Goal: Transaction & Acquisition: Purchase product/service

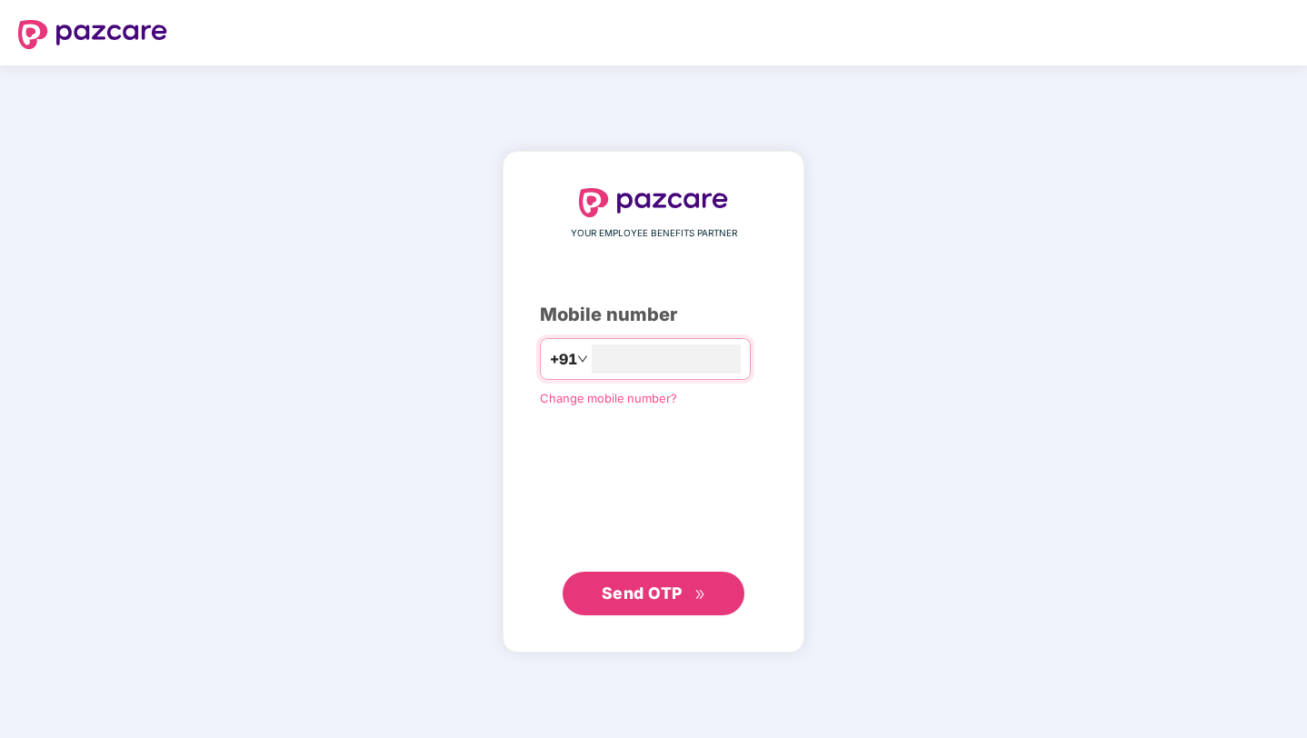
type input "**********"
click at [626, 587] on span "Send OTP" at bounding box center [642, 593] width 81 height 19
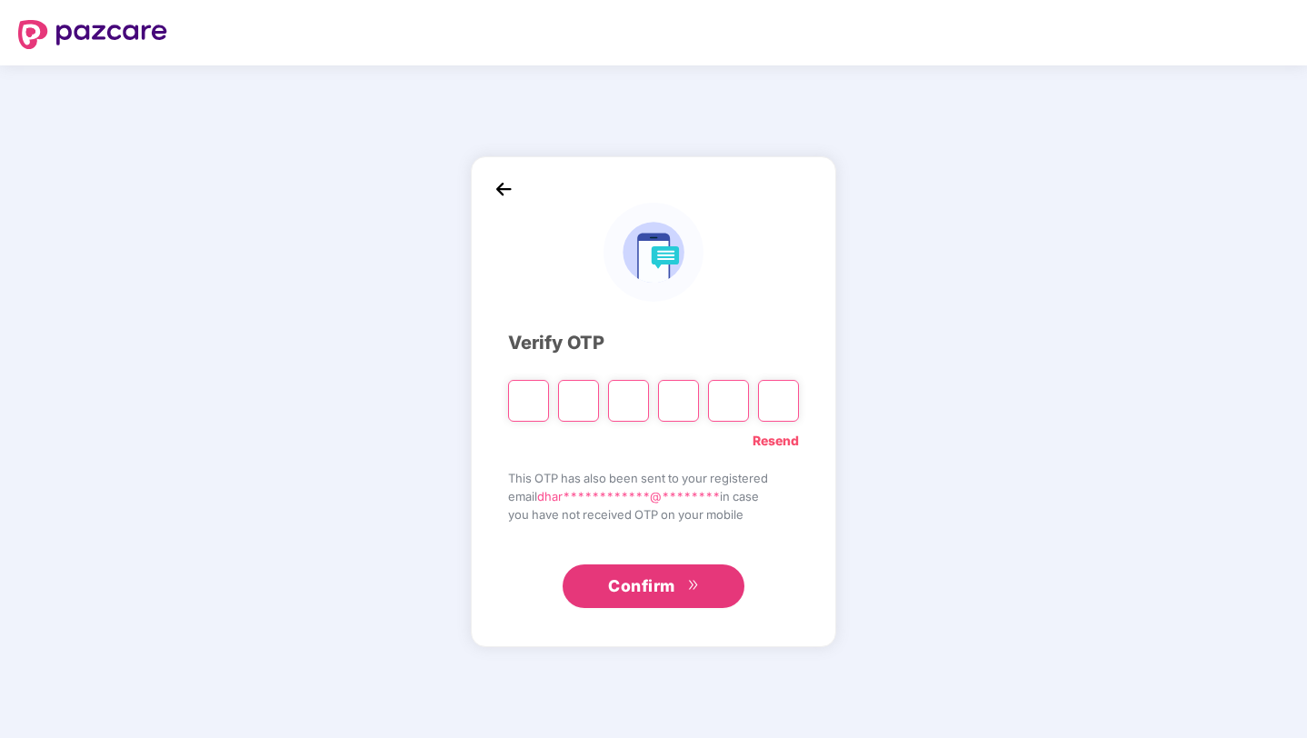
type input "*"
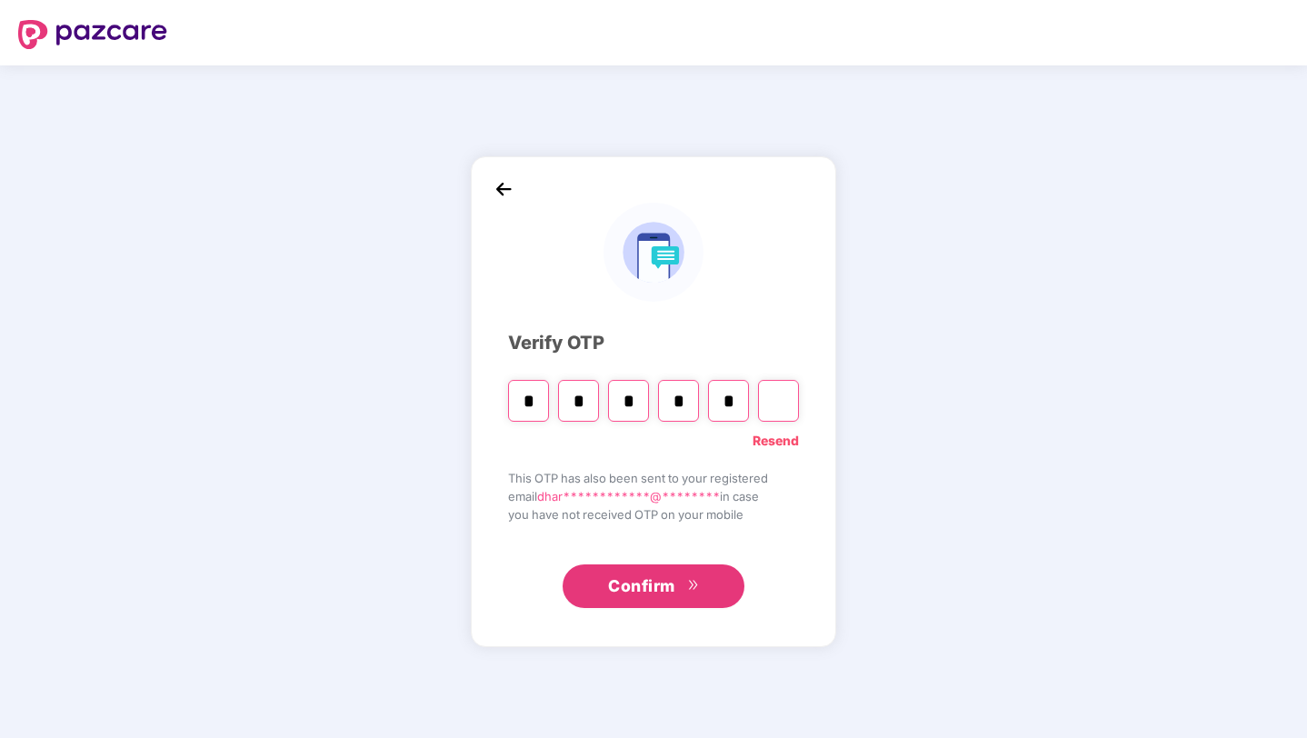
type input "*"
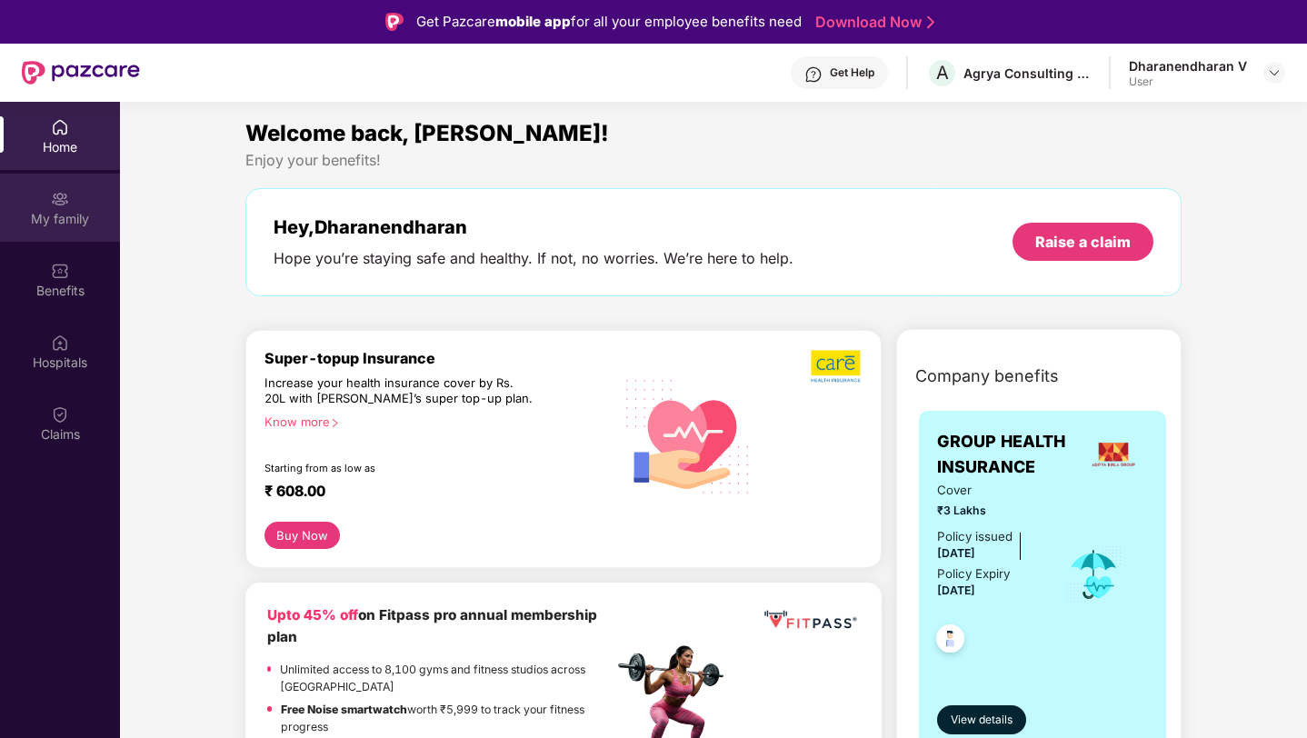
click at [80, 228] on div "My family" at bounding box center [60, 208] width 120 height 68
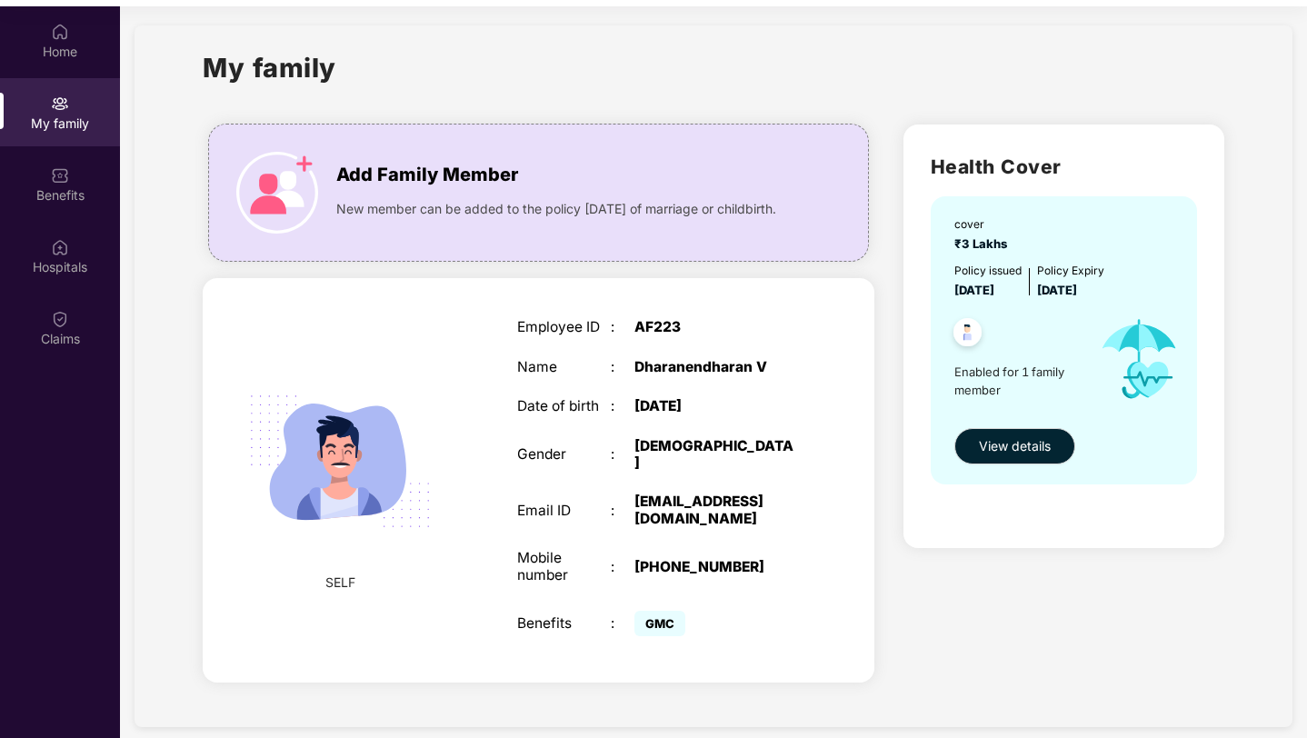
scroll to position [102, 0]
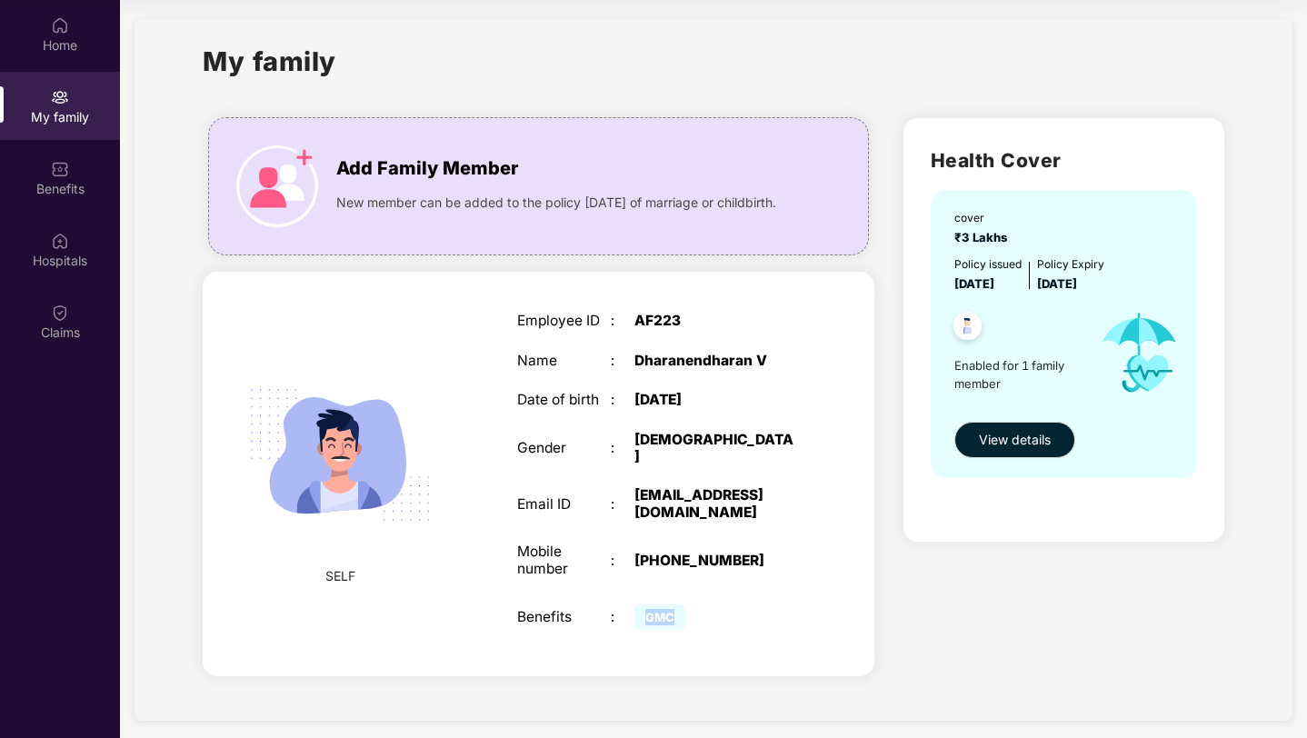
drag, startPoint x: 676, startPoint y: 610, endPoint x: 642, endPoint y: 610, distance: 33.6
click at [642, 610] on span "GMC" at bounding box center [660, 617] width 51 height 25
click at [265, 173] on img at bounding box center [277, 186] width 82 height 82
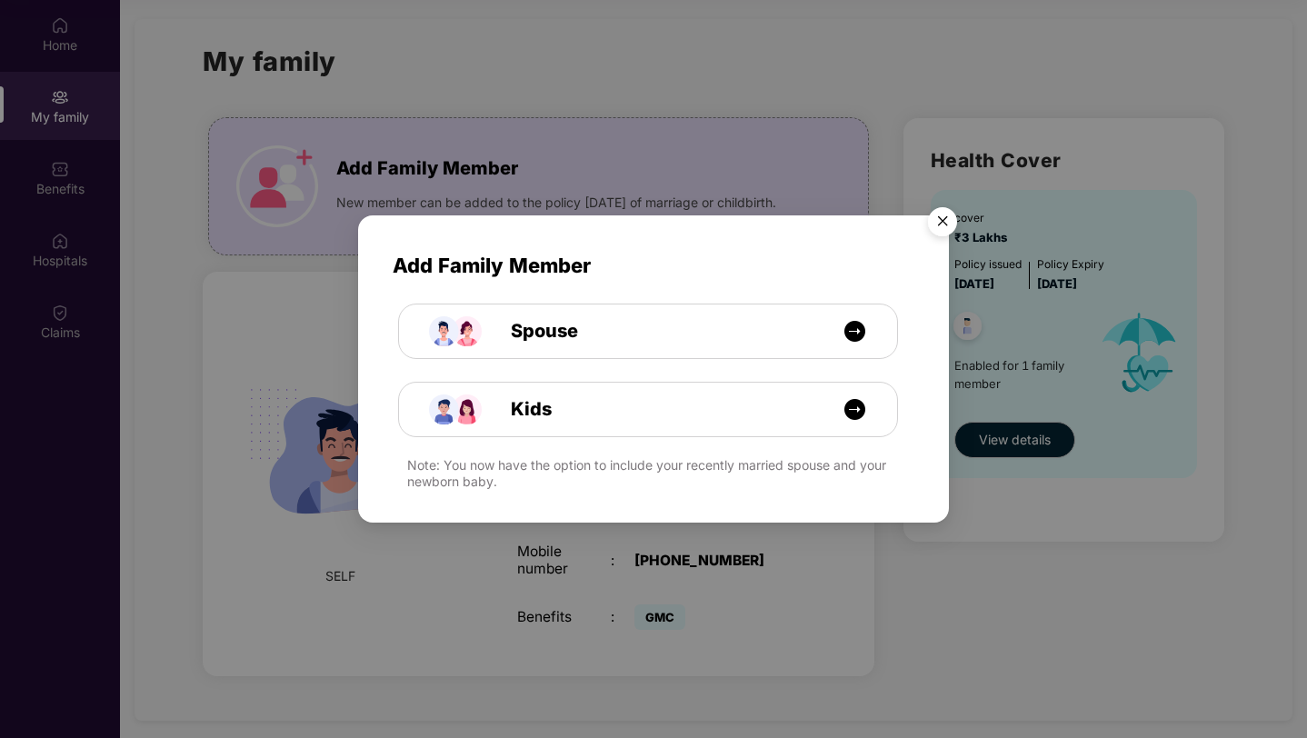
click at [665, 575] on div "Add Family Member Spouse Kids Note: You now have the option to include your rec…" at bounding box center [653, 369] width 1307 height 738
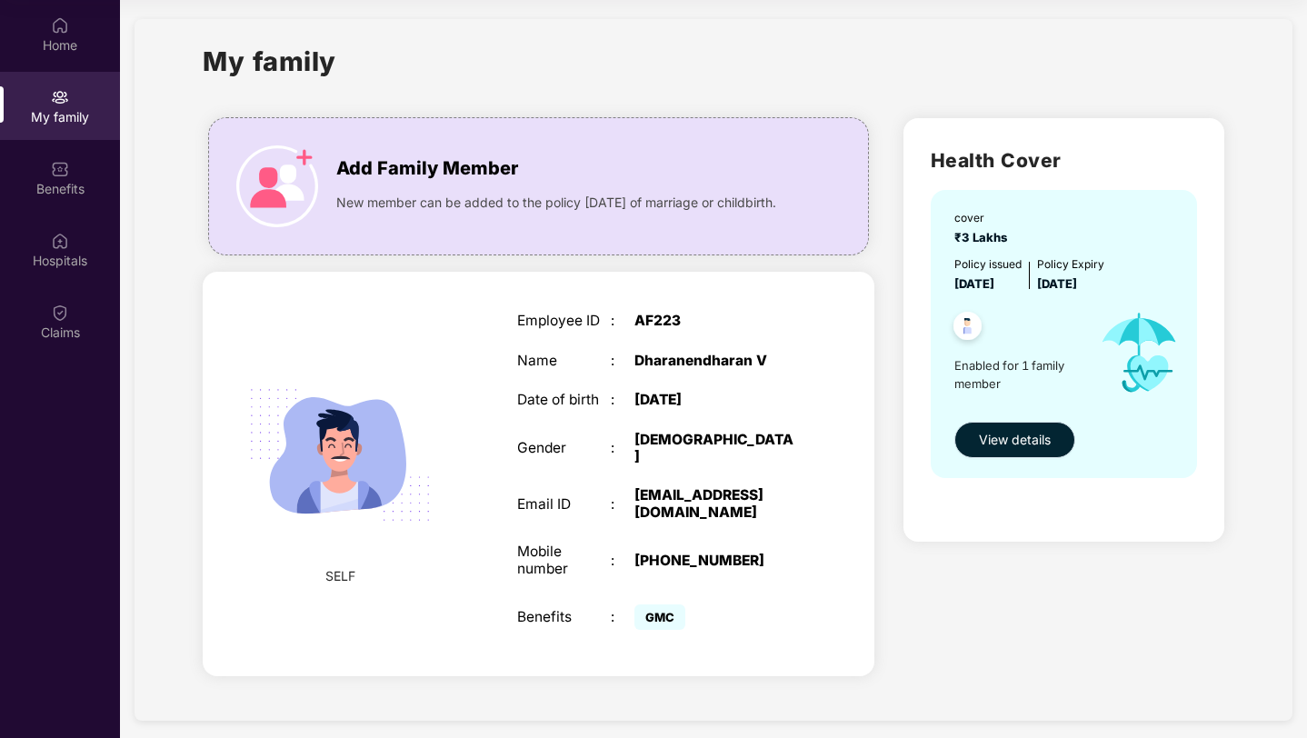
click at [996, 437] on span "View details" at bounding box center [1015, 440] width 72 height 20
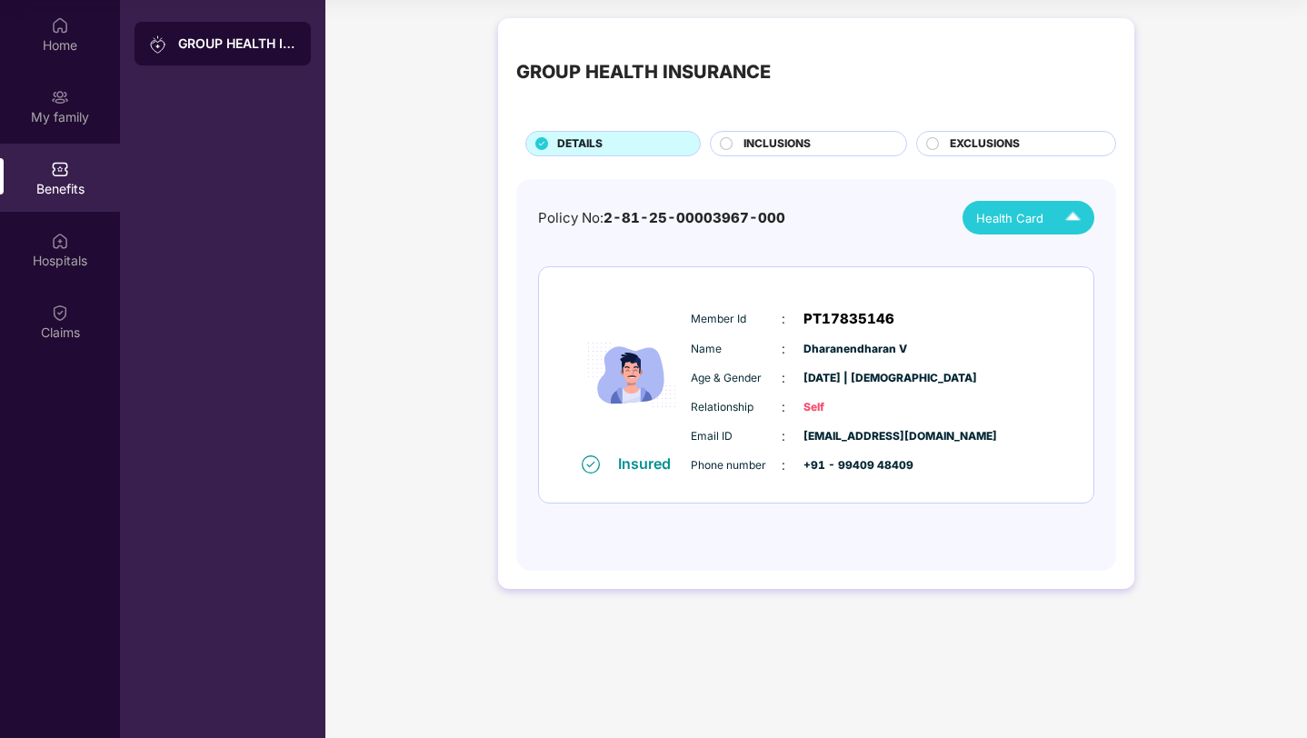
click at [1021, 219] on span "Health Card" at bounding box center [1009, 218] width 67 height 18
click at [1014, 257] on div "Dharanendharan V" at bounding box center [1028, 260] width 125 height 20
click at [788, 145] on span "INCLUSIONS" at bounding box center [777, 143] width 67 height 17
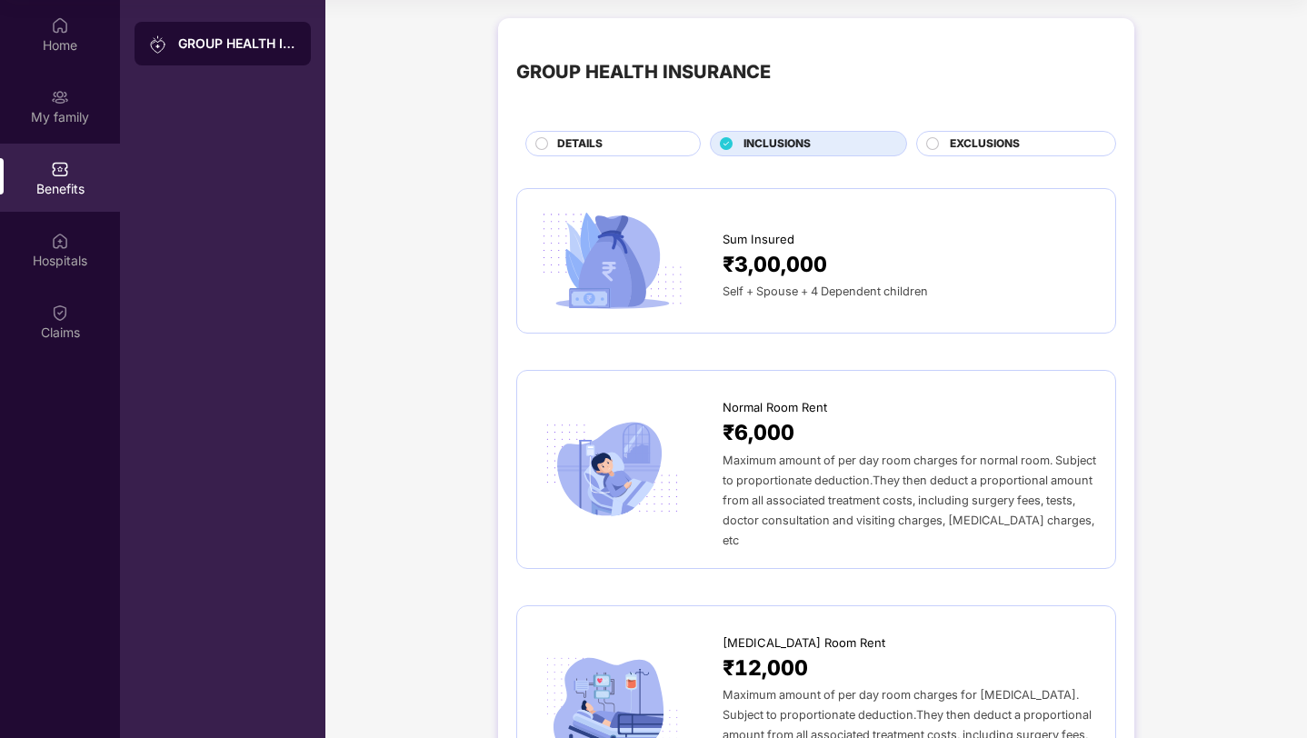
click at [927, 139] on circle at bounding box center [933, 143] width 12 height 12
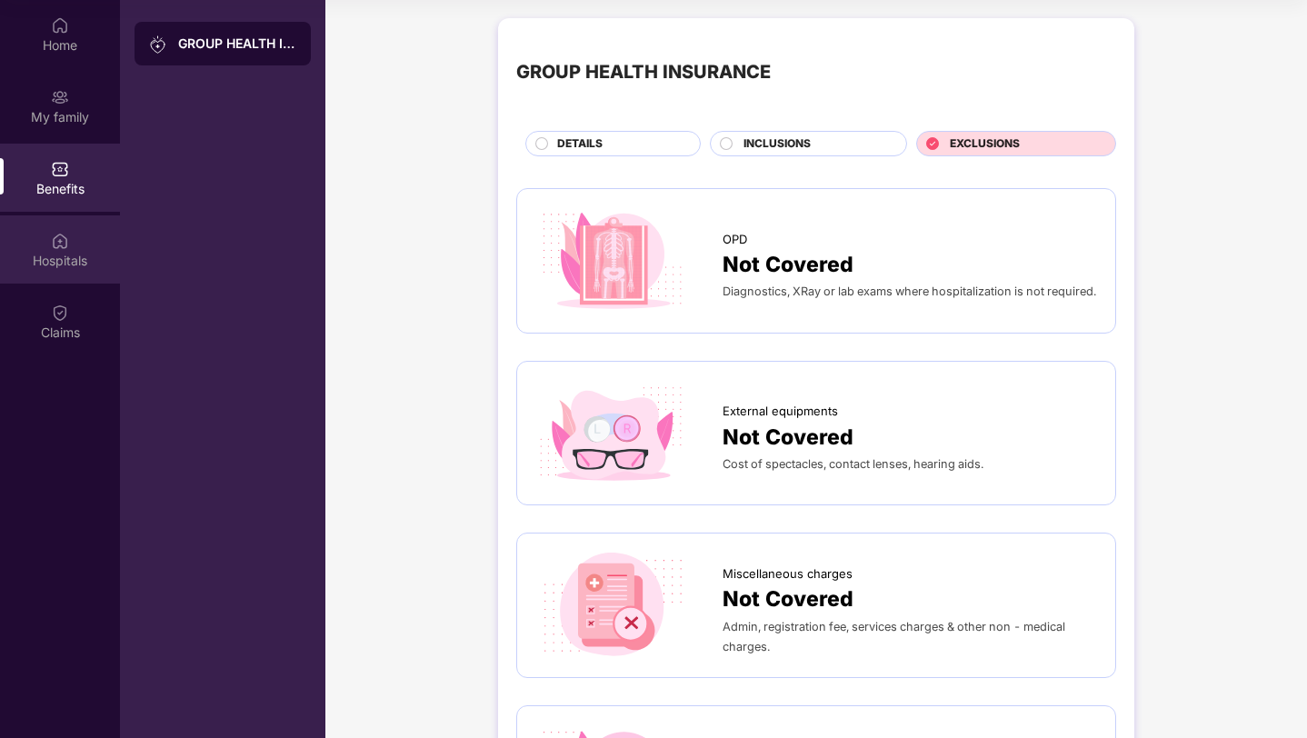
click at [92, 245] on div "Hospitals" at bounding box center [60, 249] width 120 height 68
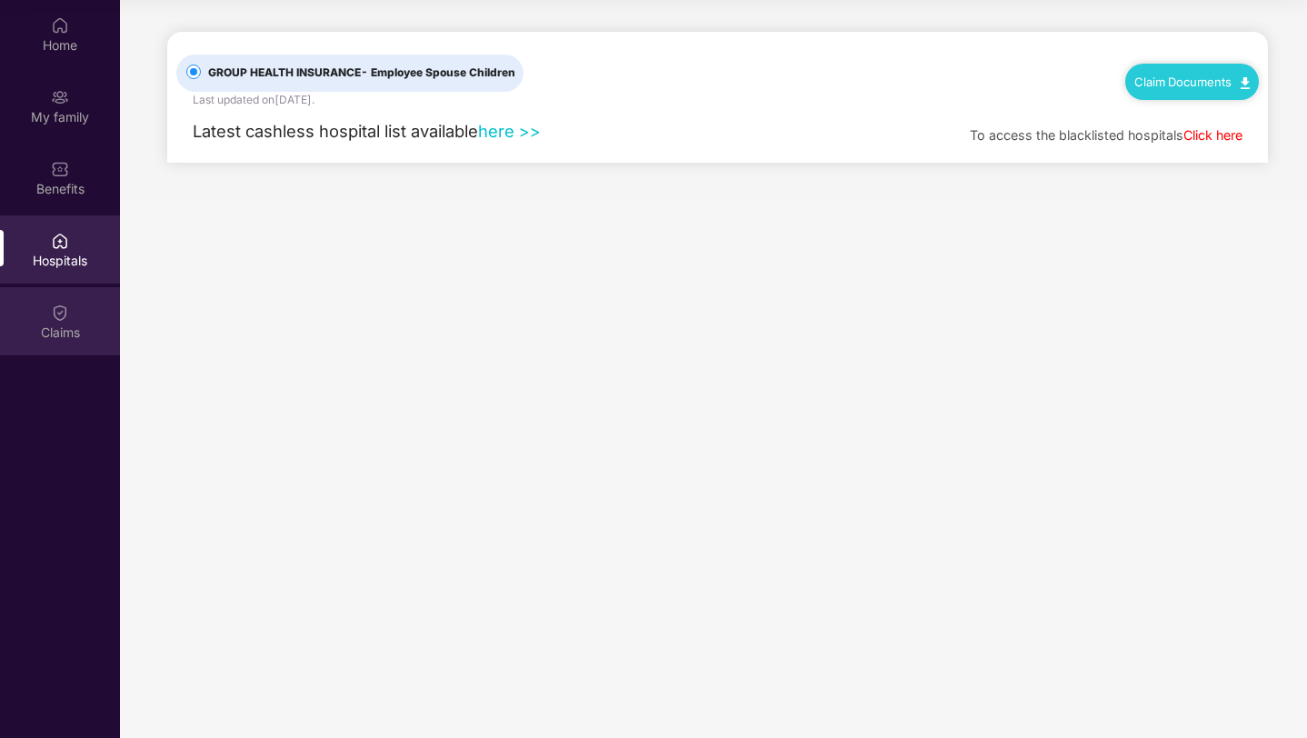
click at [89, 314] on div "Claims" at bounding box center [60, 321] width 120 height 68
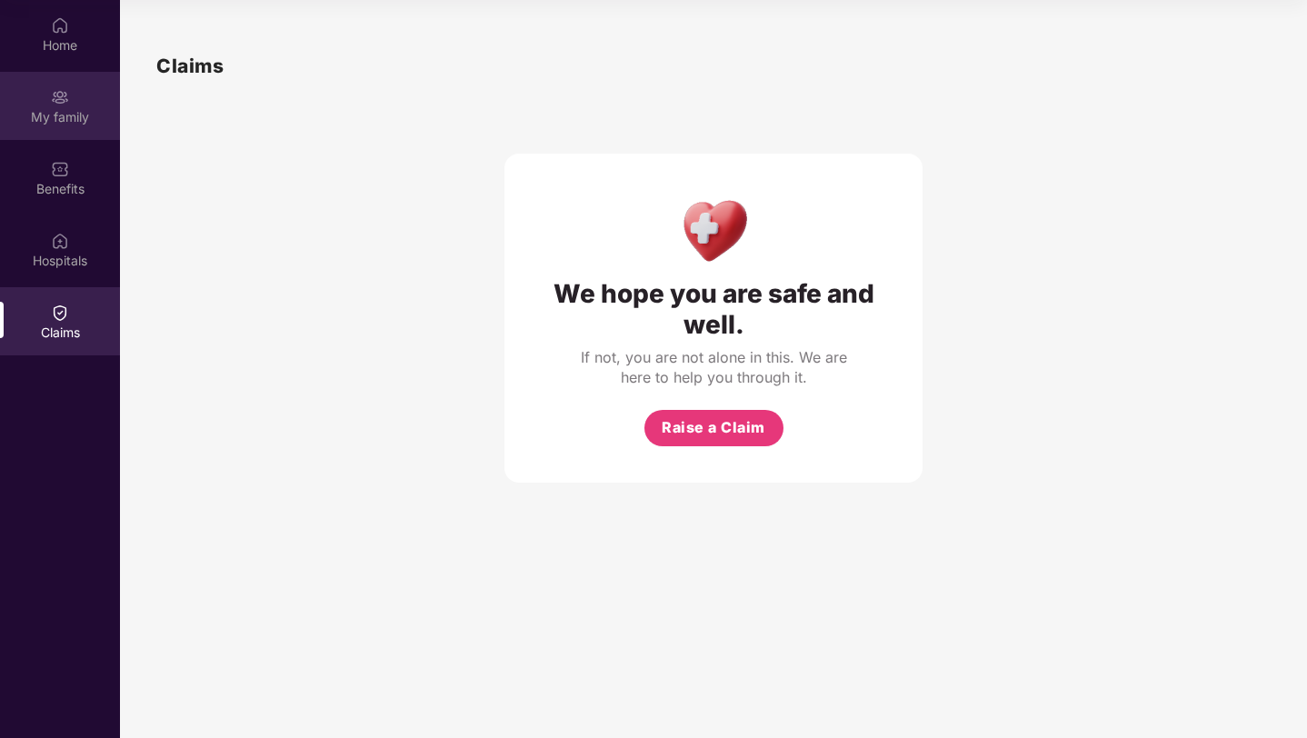
click at [65, 135] on div "My family" at bounding box center [60, 106] width 120 height 68
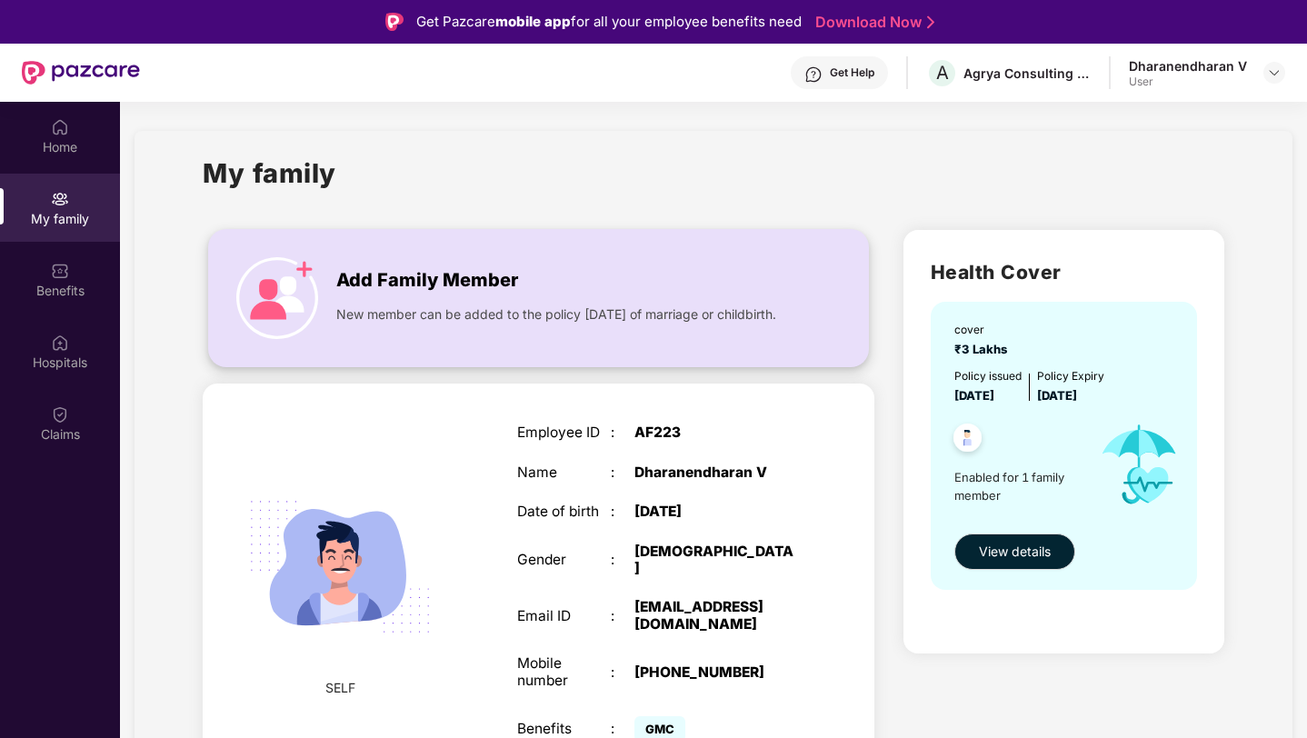
scroll to position [10, 0]
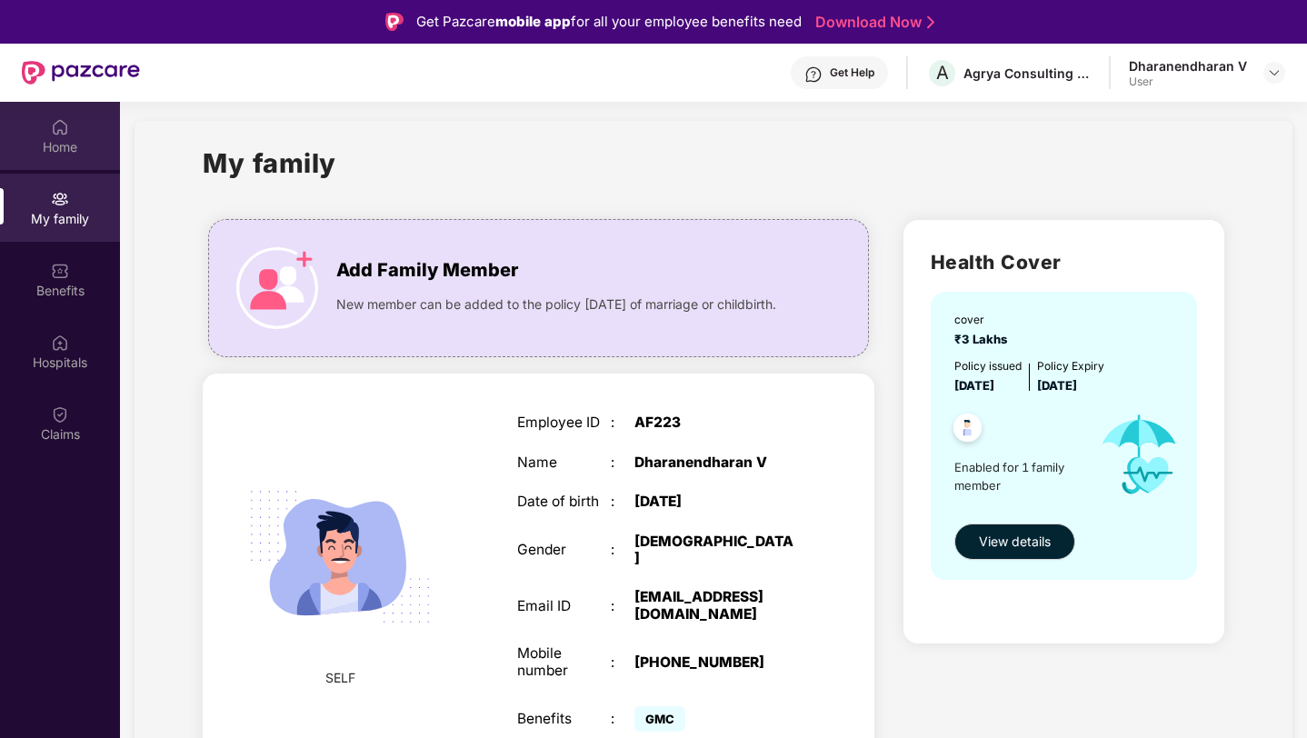
click at [37, 148] on div "Home" at bounding box center [60, 147] width 120 height 18
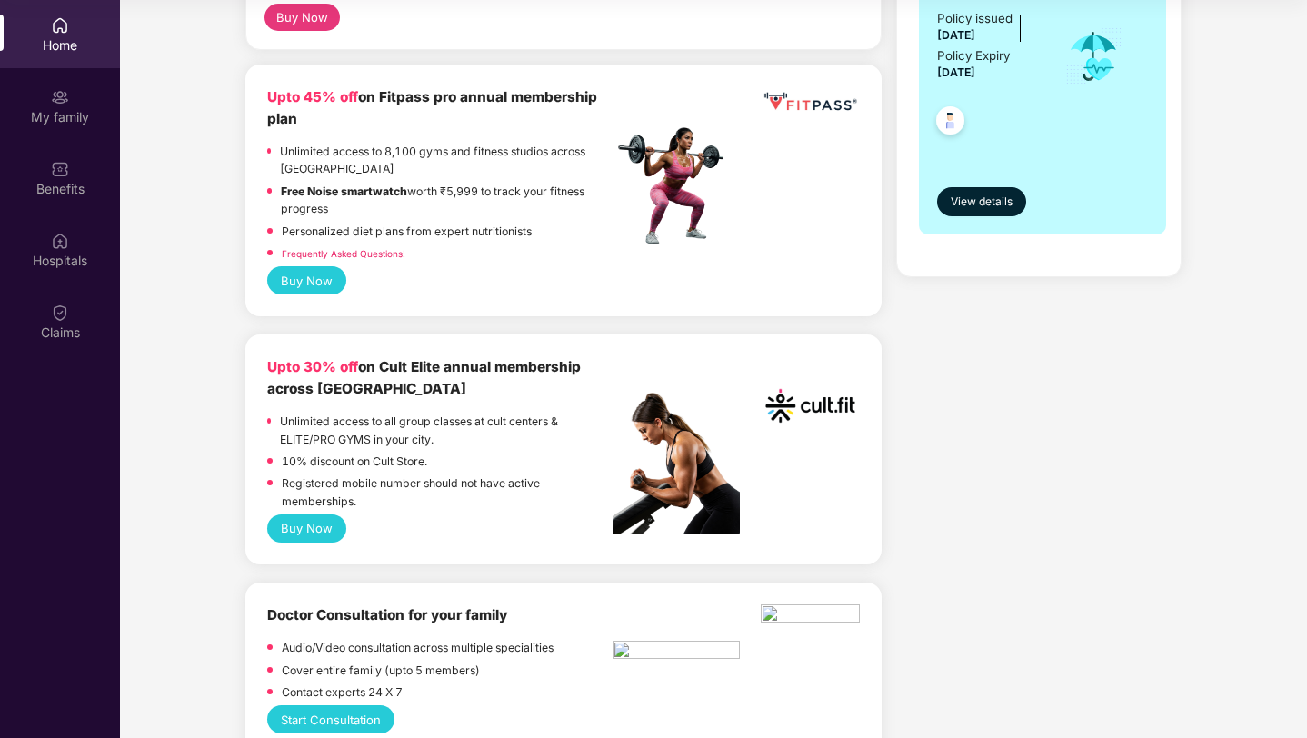
scroll to position [435, 0]
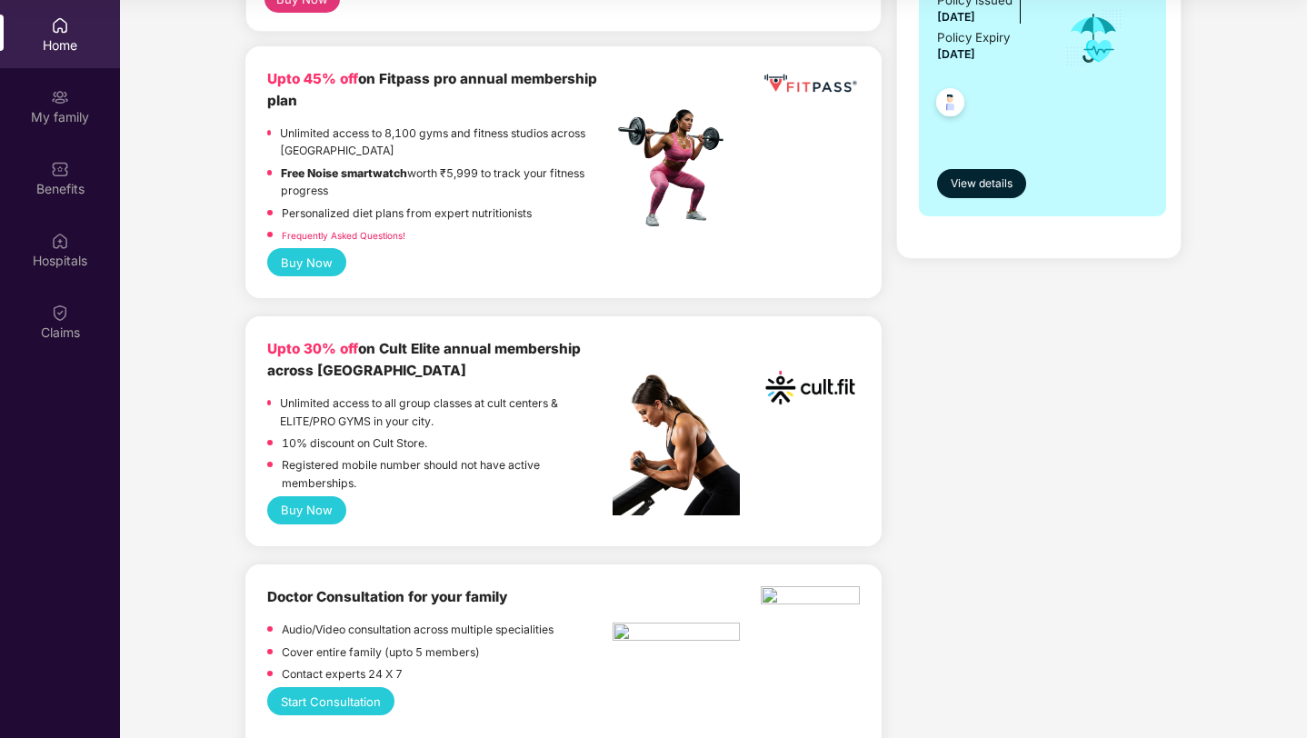
click at [305, 516] on button "Buy Now" at bounding box center [306, 510] width 79 height 28
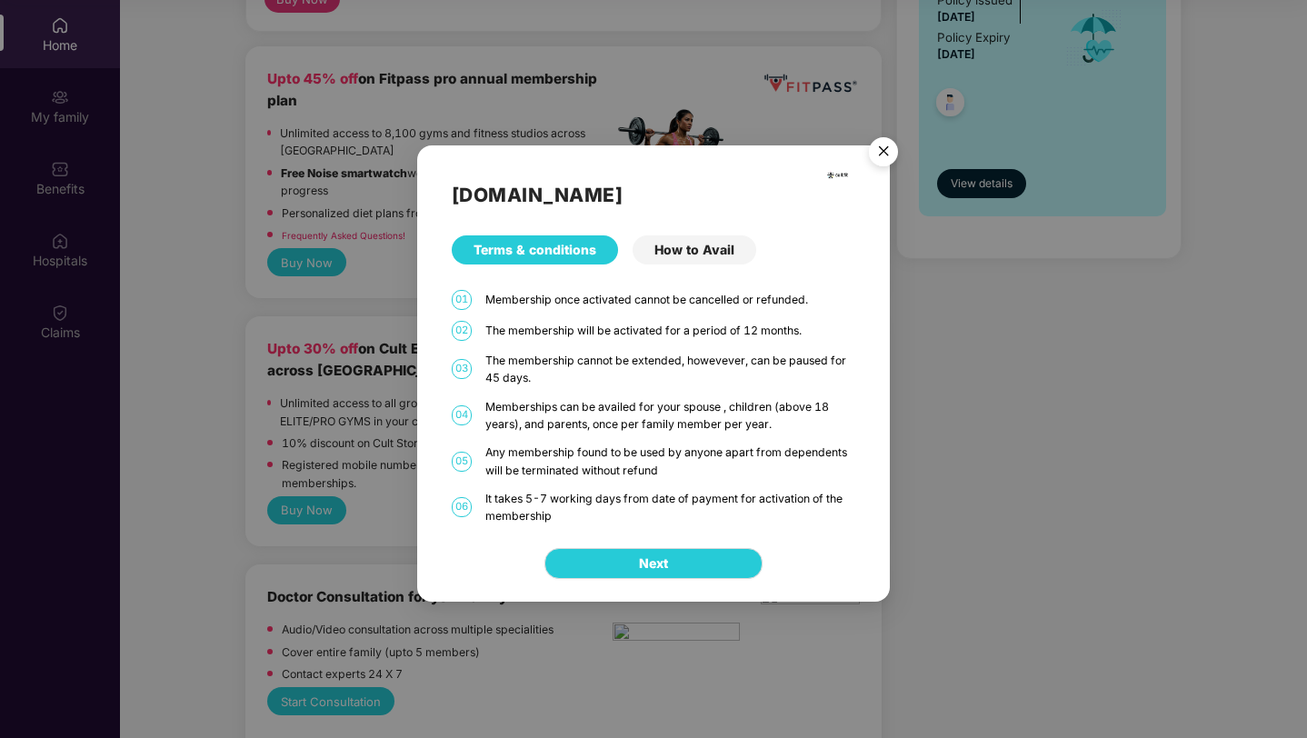
click at [736, 257] on div "How to Avail" at bounding box center [695, 249] width 124 height 29
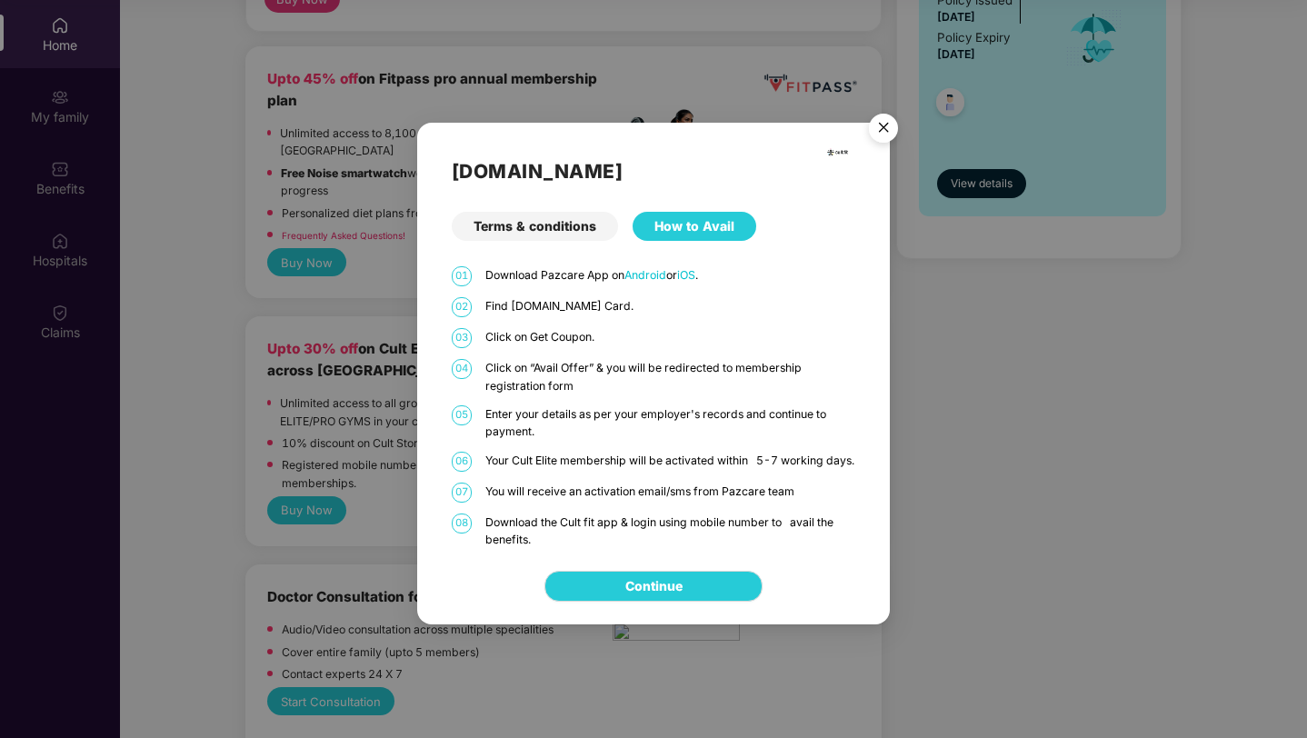
click at [565, 231] on div "Terms & conditions" at bounding box center [535, 226] width 166 height 29
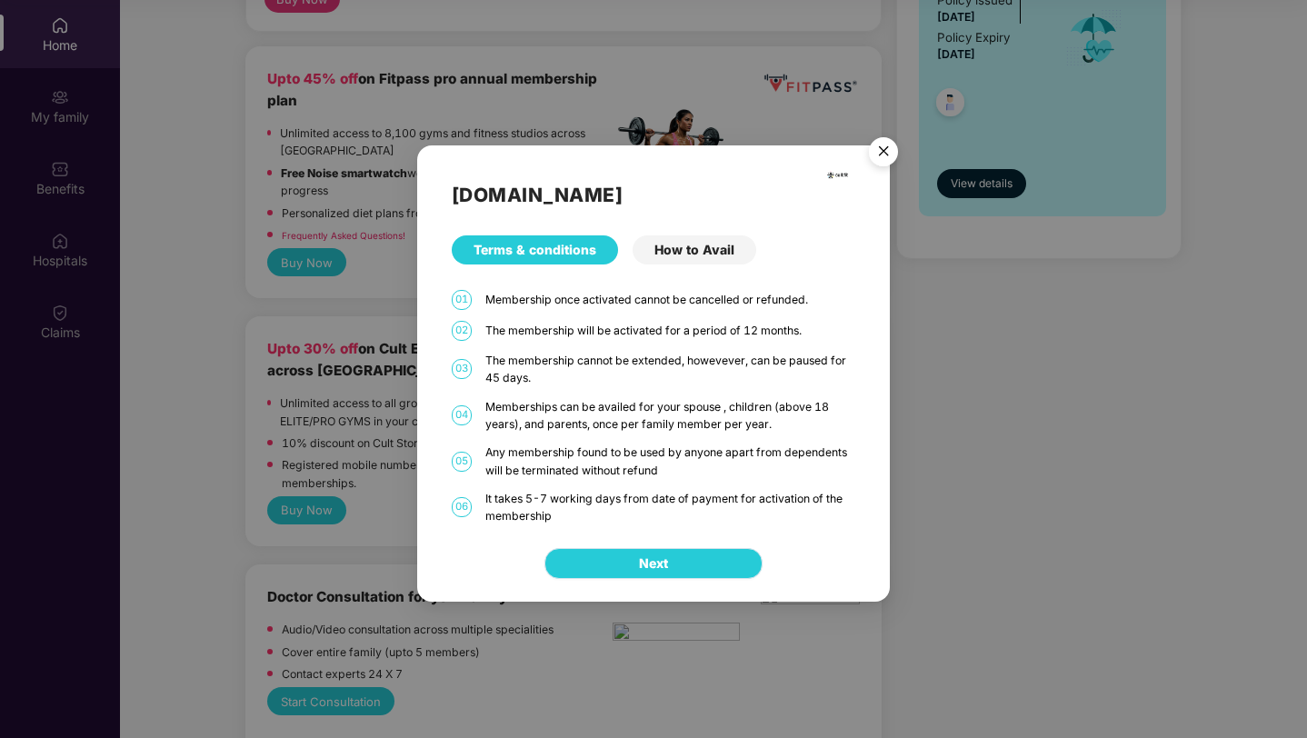
click at [697, 574] on button "Next" at bounding box center [654, 563] width 218 height 31
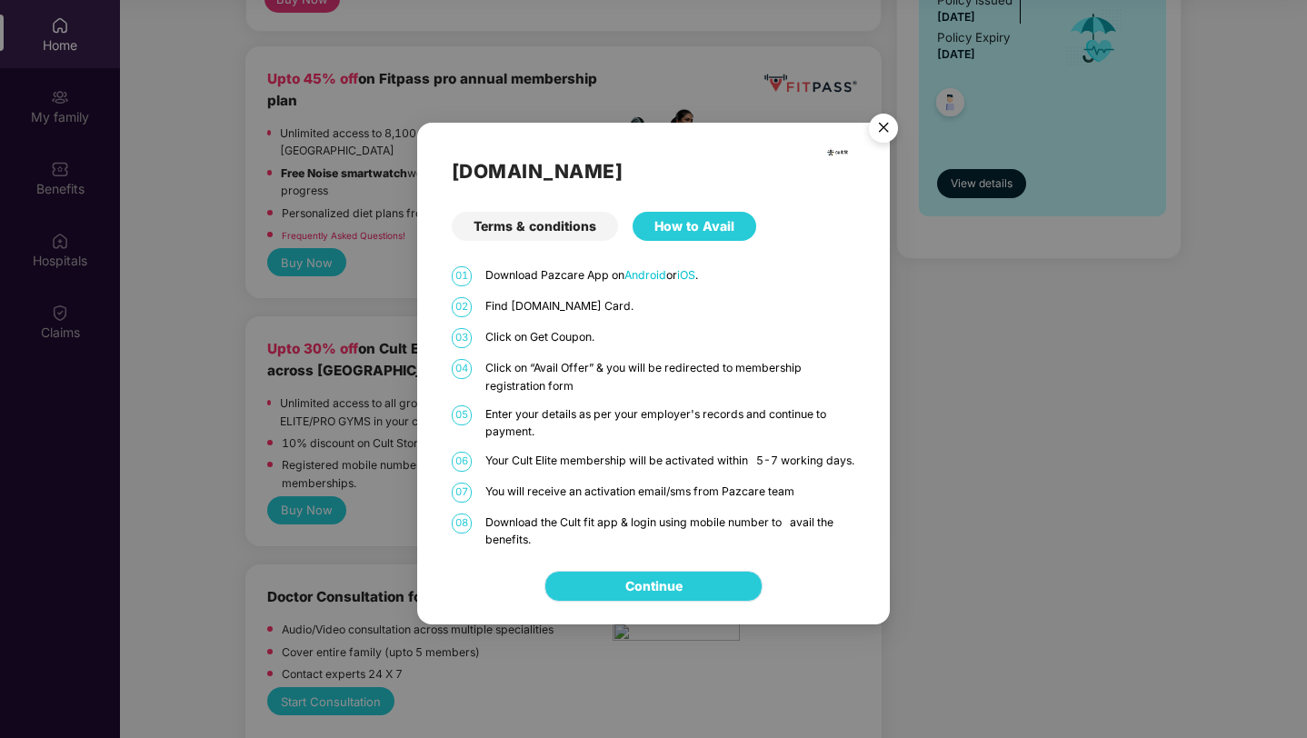
click at [683, 594] on link "Continue" at bounding box center [653, 586] width 57 height 20
click at [883, 125] on img "Close" at bounding box center [883, 130] width 51 height 51
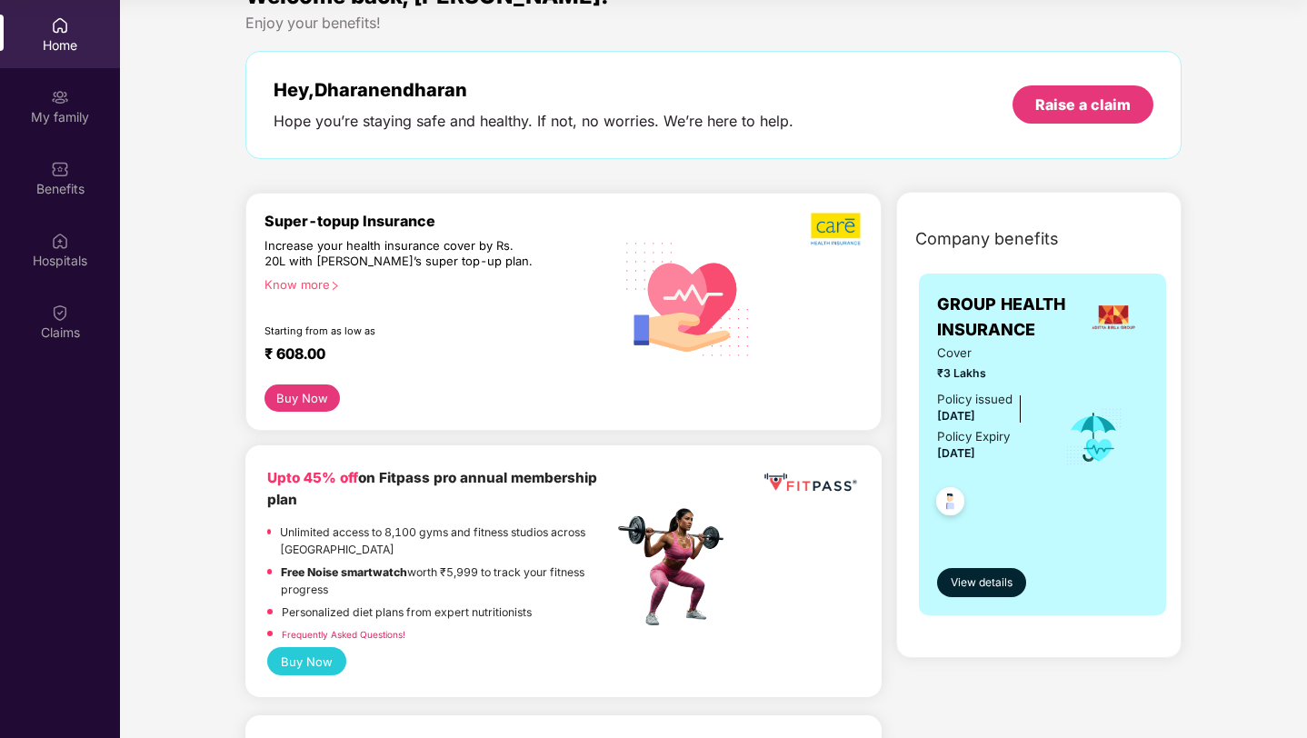
scroll to position [0, 0]
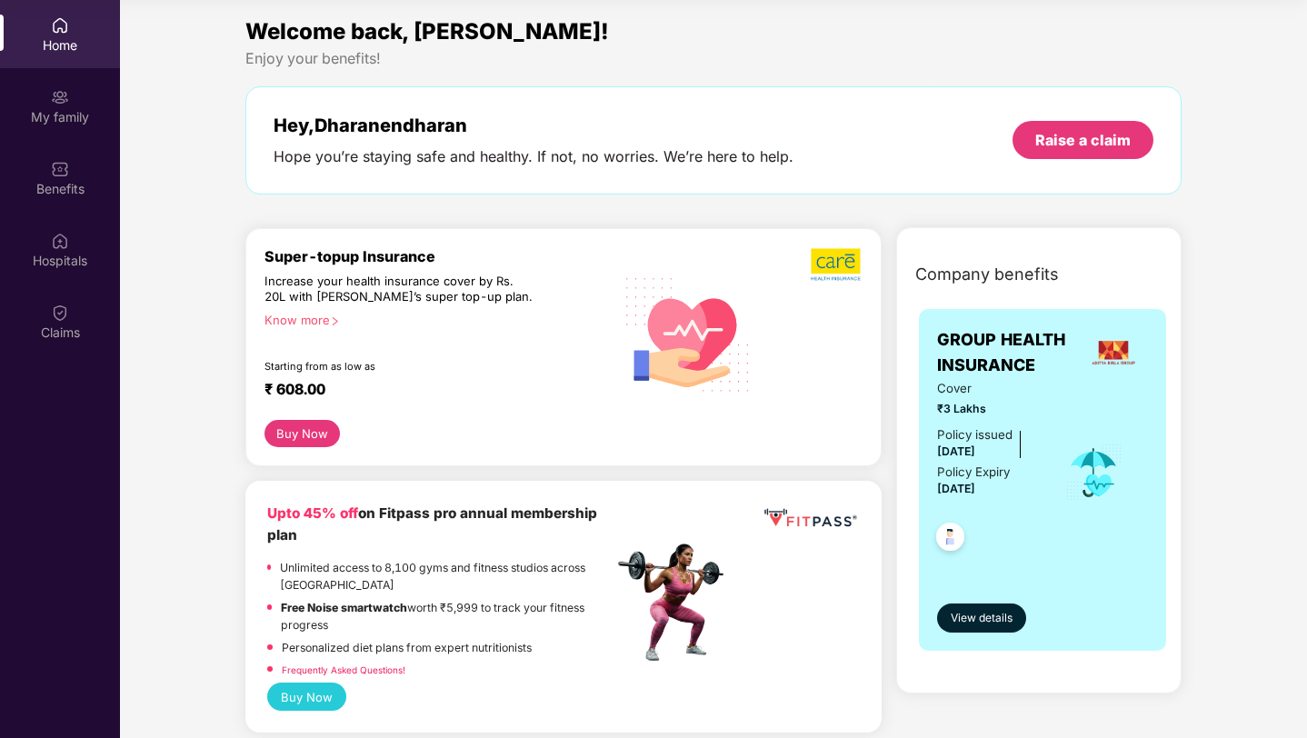
click at [328, 318] on div "Know more" at bounding box center [434, 319] width 338 height 13
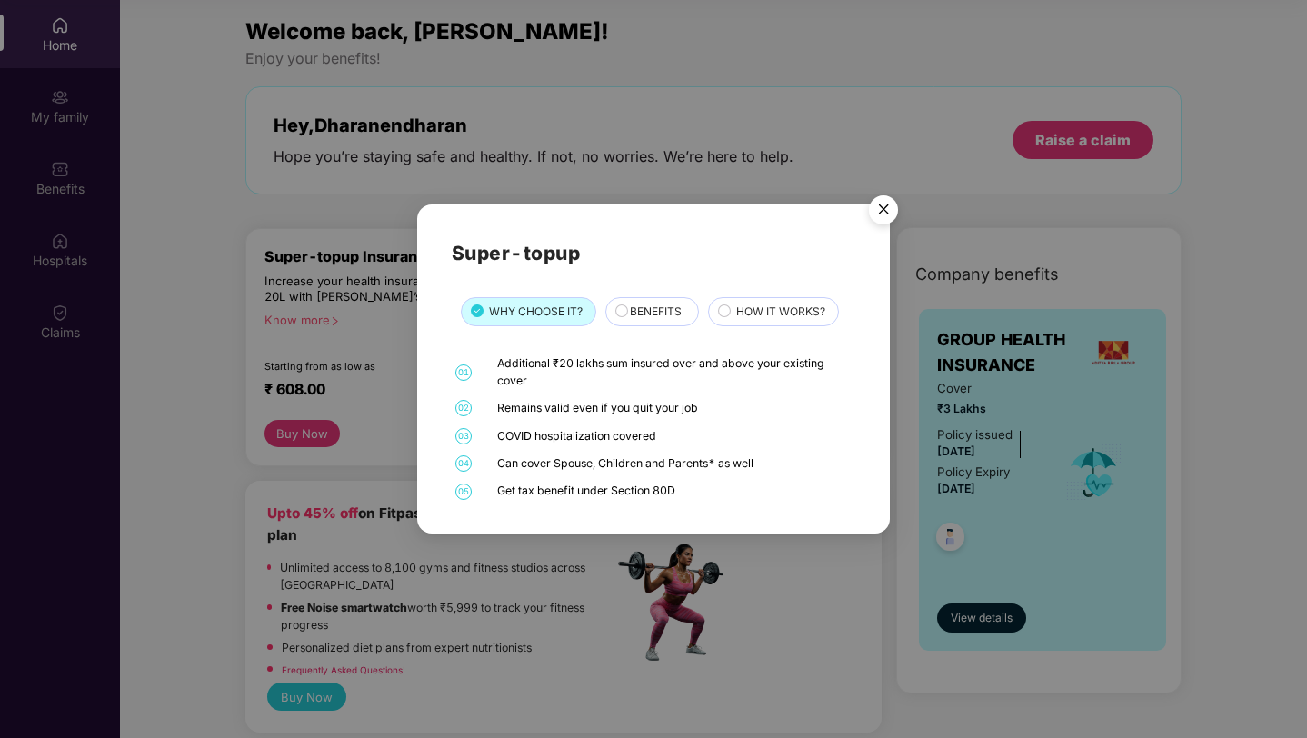
click at [656, 320] on span "BENEFITS" at bounding box center [656, 312] width 52 height 17
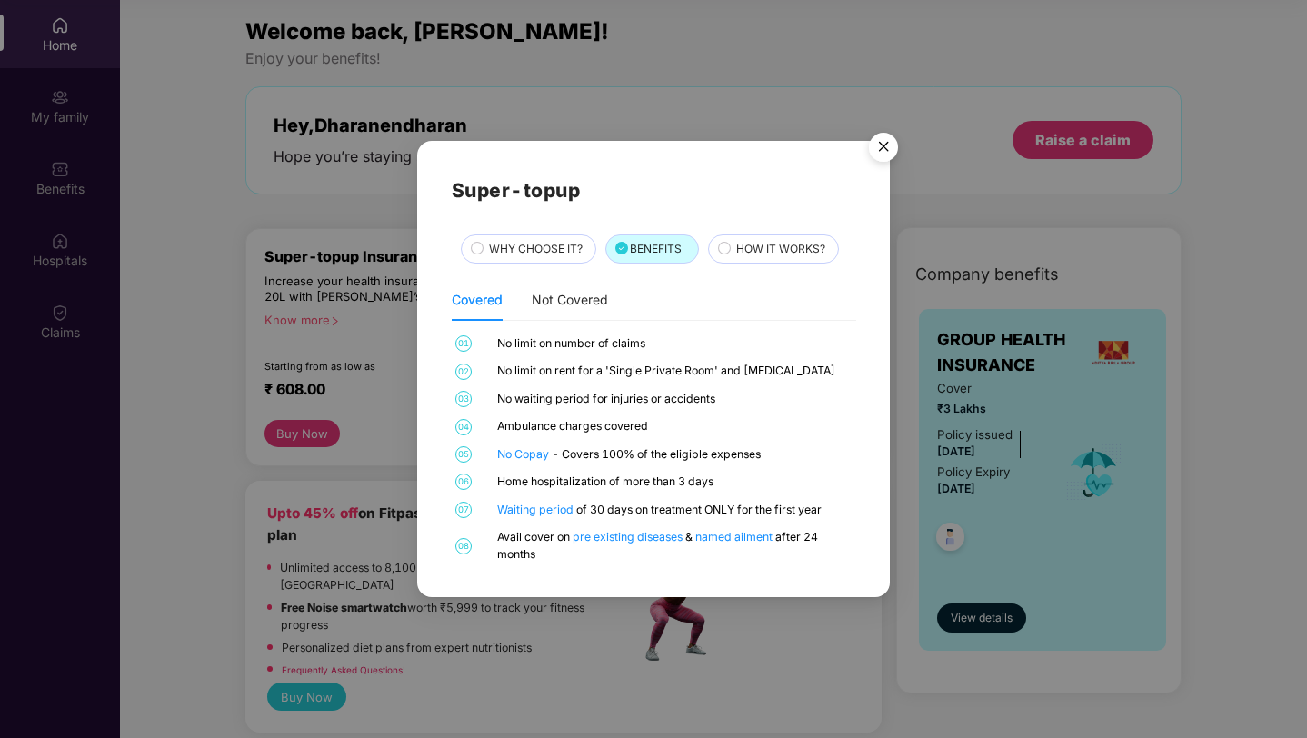
click at [776, 247] on span "HOW IT WORKS?" at bounding box center [780, 249] width 89 height 17
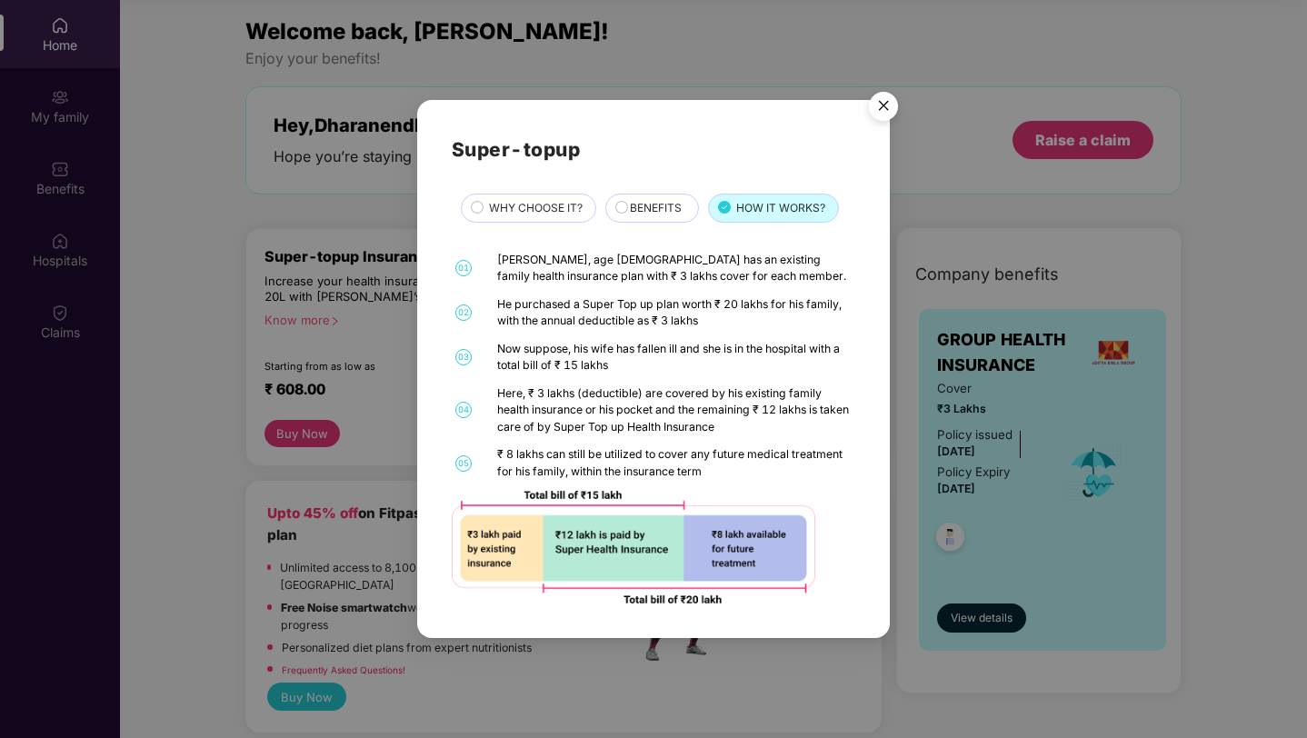
click at [634, 194] on div "BENEFITS" at bounding box center [652, 208] width 94 height 29
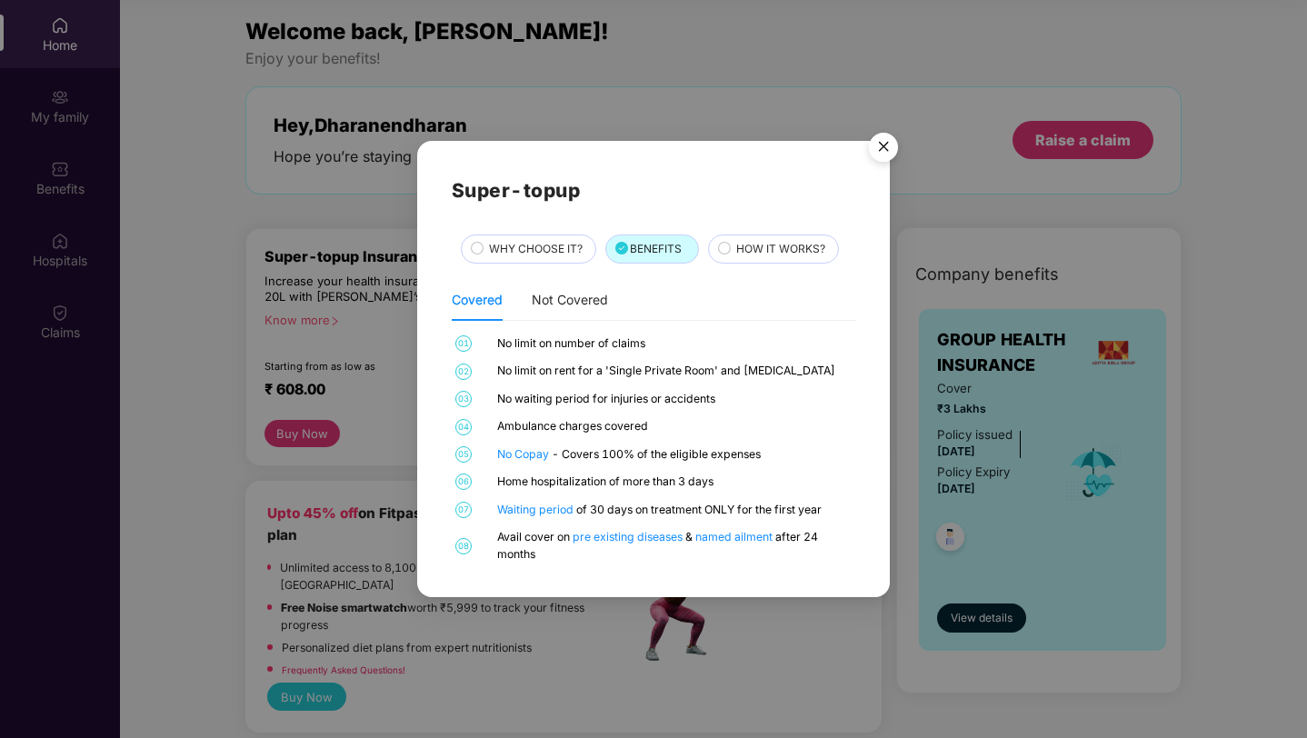
click at [564, 240] on div "WHY CHOOSE IT?" at bounding box center [528, 249] width 135 height 29
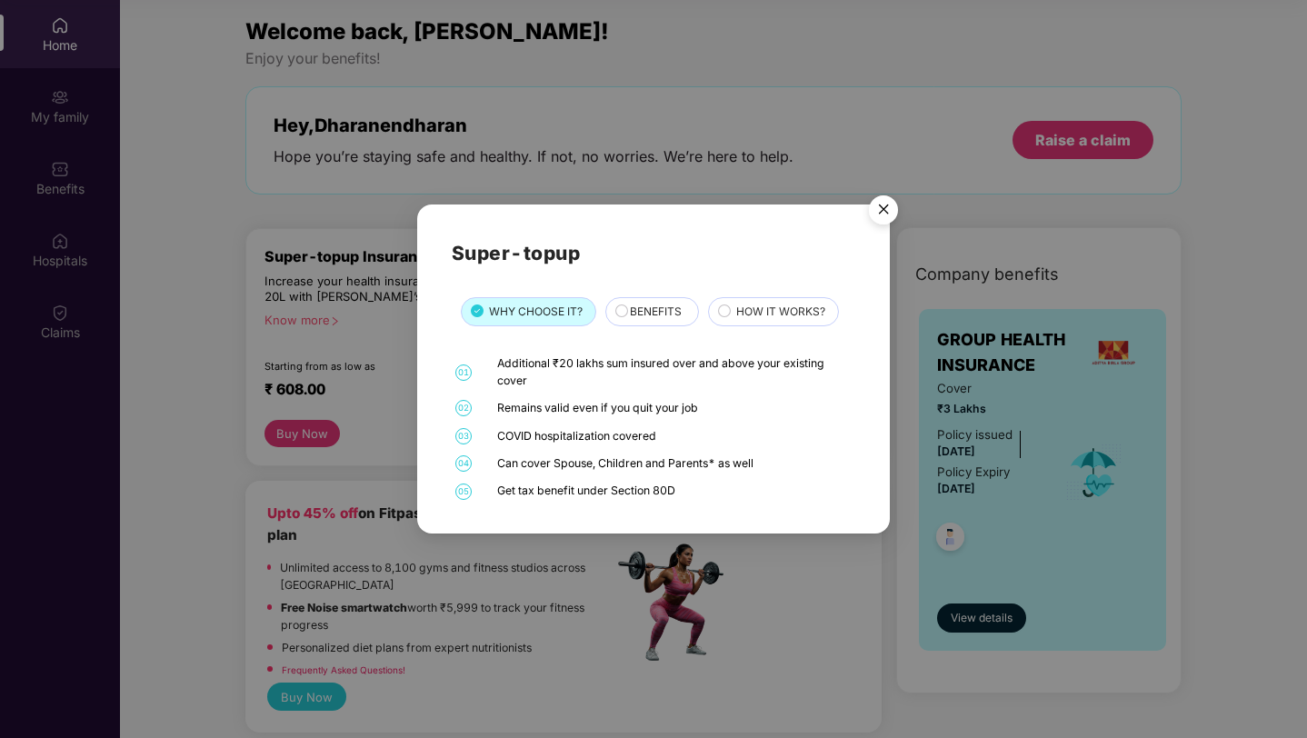
click at [653, 310] on span "BENEFITS" at bounding box center [656, 312] width 52 height 17
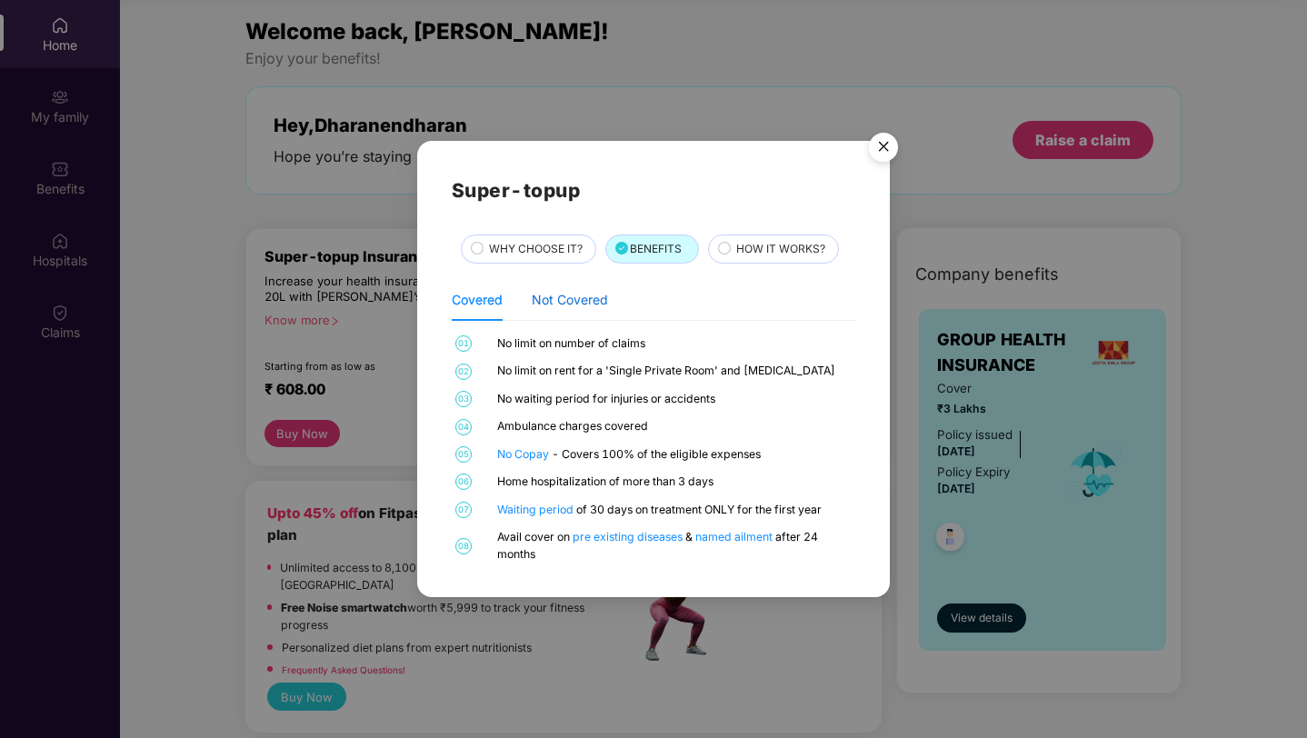
click at [591, 304] on div "Not Covered" at bounding box center [570, 300] width 76 height 20
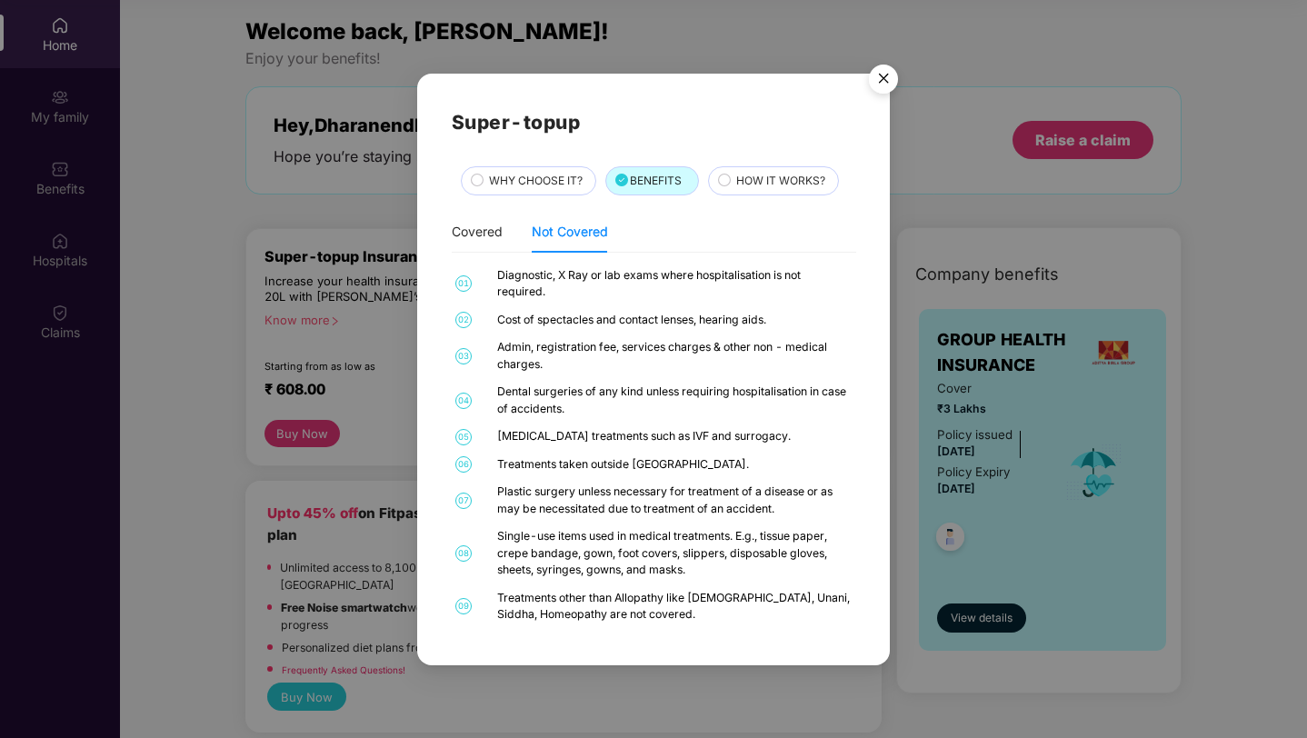
scroll to position [20, 0]
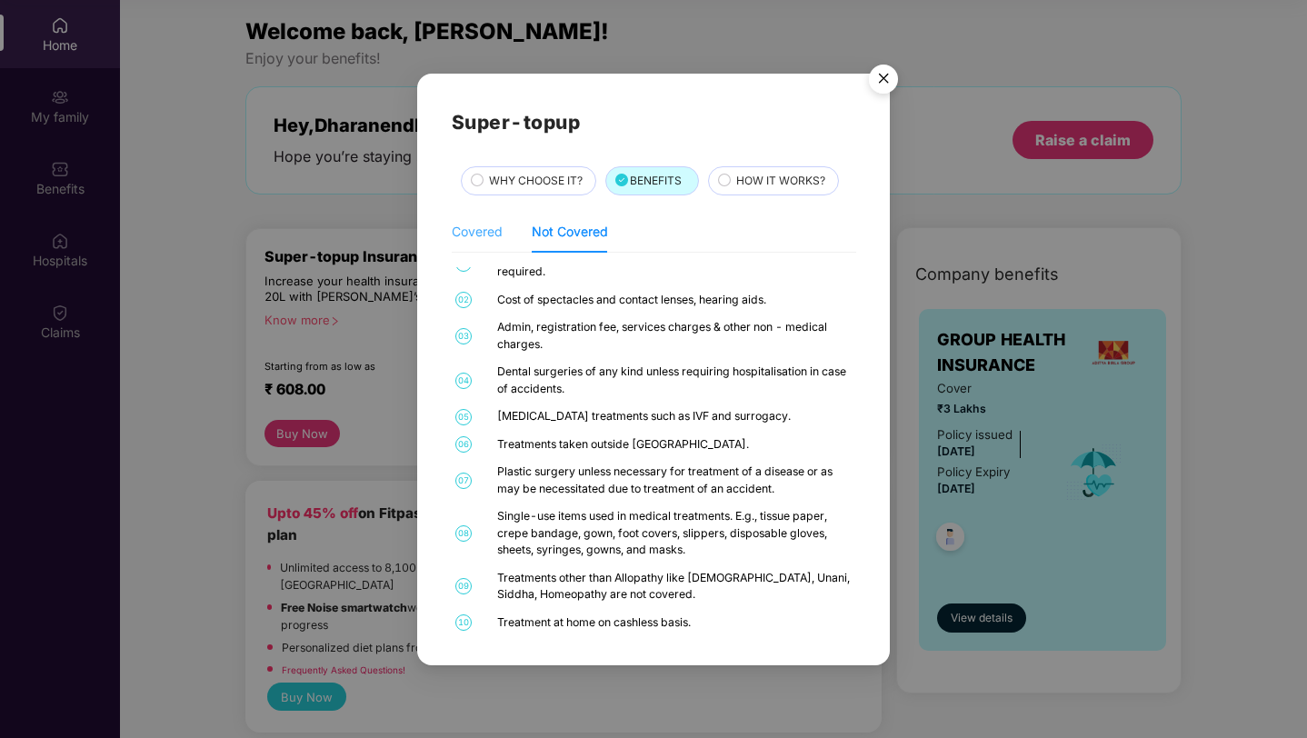
click at [474, 243] on div "Covered" at bounding box center [477, 232] width 51 height 42
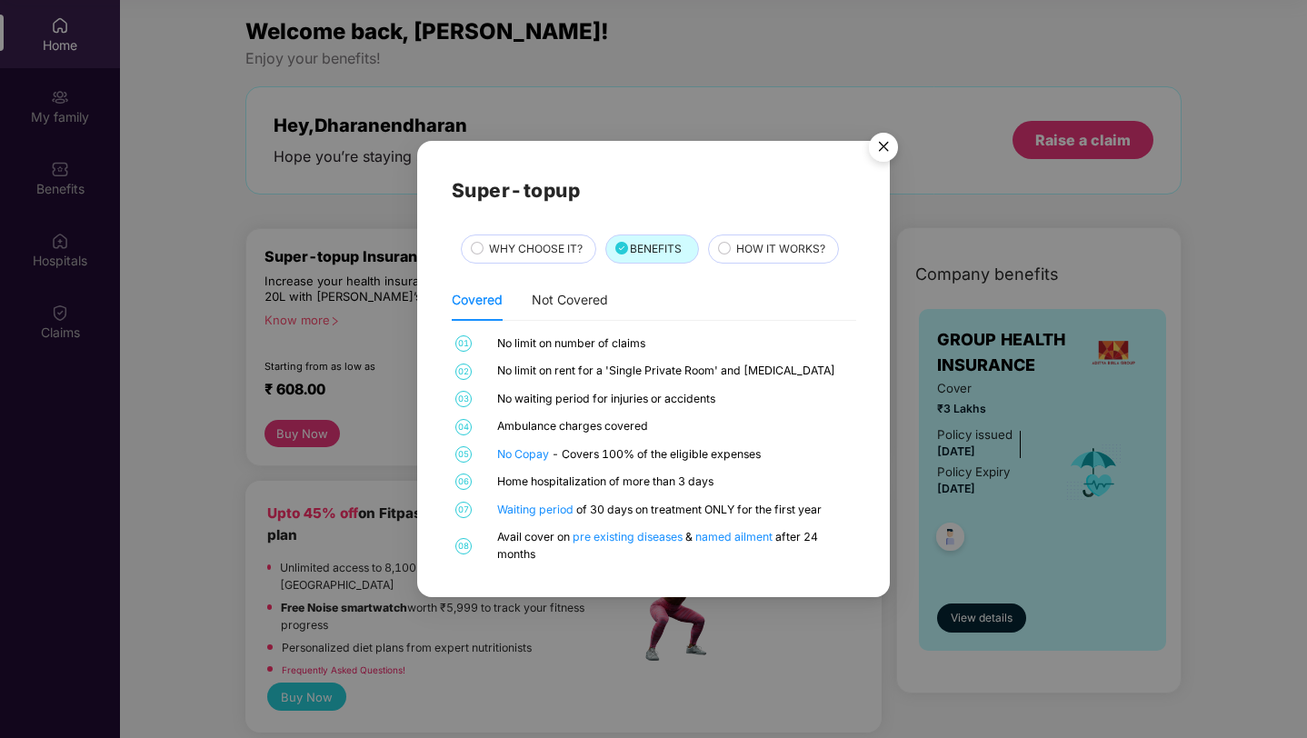
click at [877, 147] on img "Close" at bounding box center [883, 150] width 51 height 51
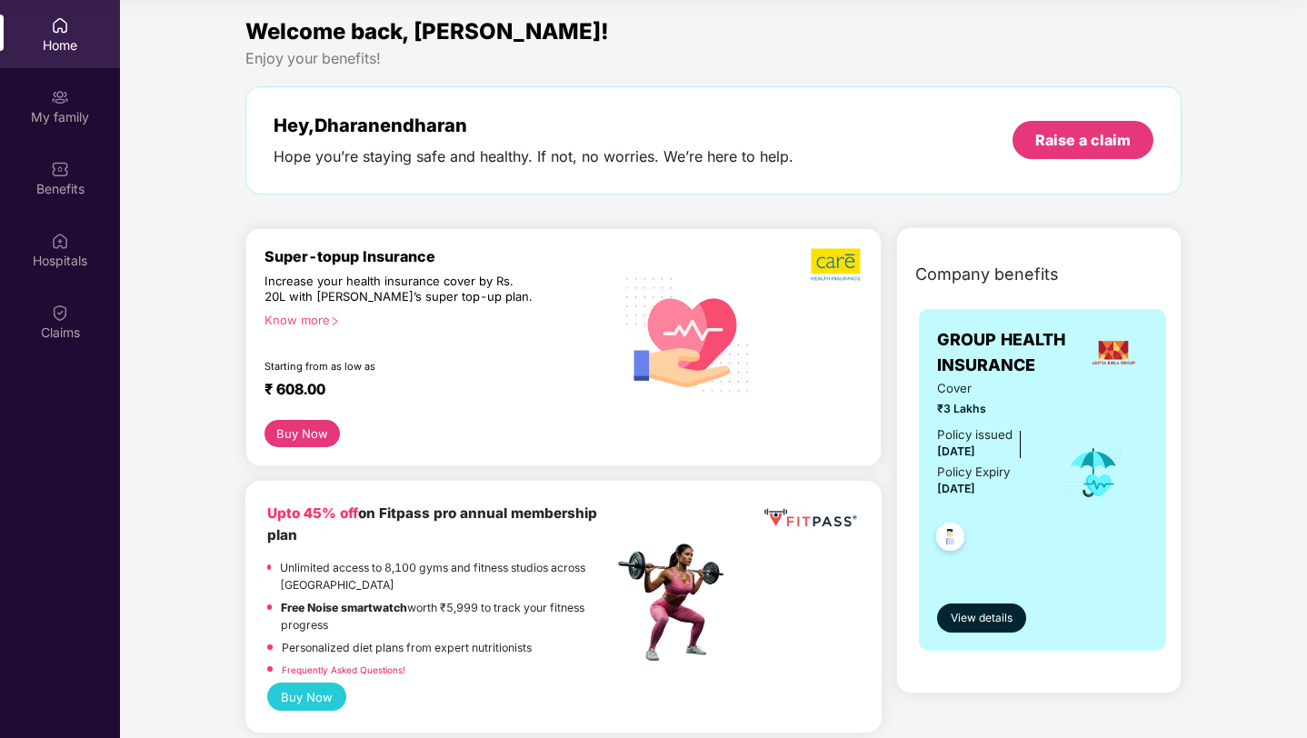
click at [322, 425] on button "Buy Now" at bounding box center [302, 433] width 75 height 27
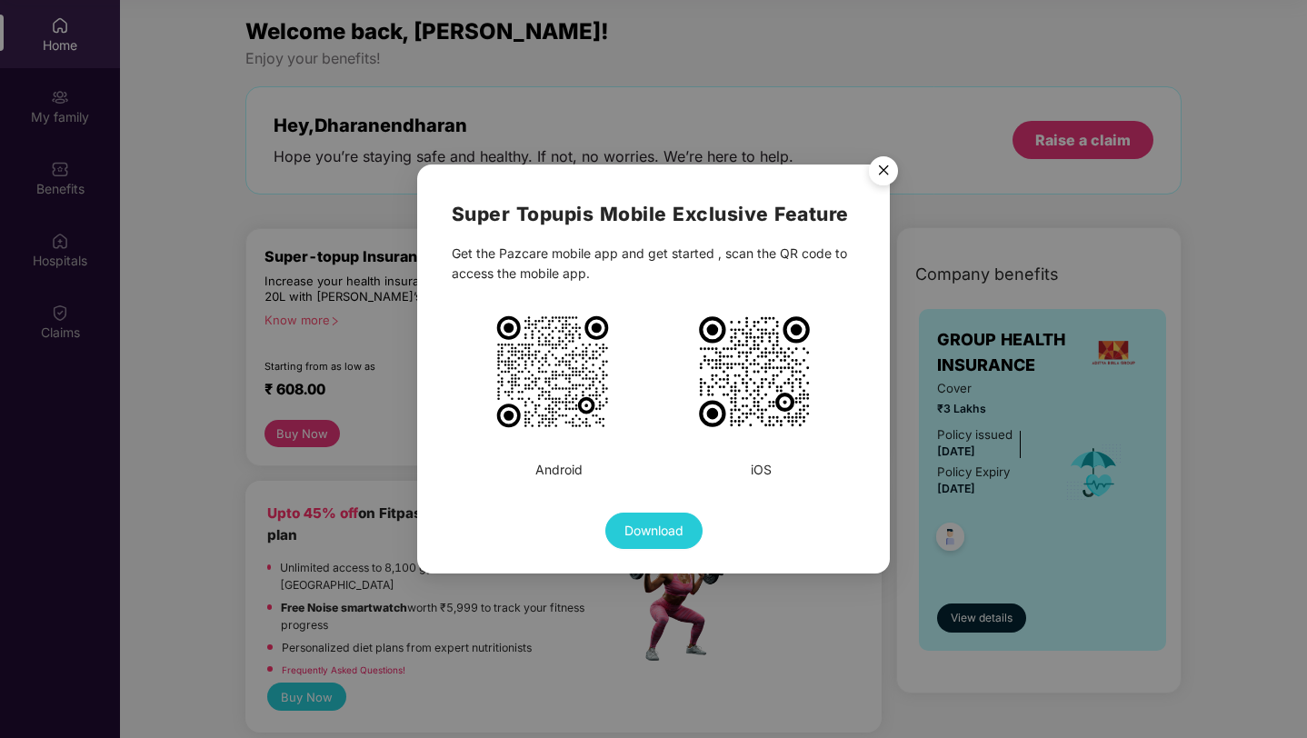
click at [884, 177] on img "Close" at bounding box center [883, 173] width 51 height 51
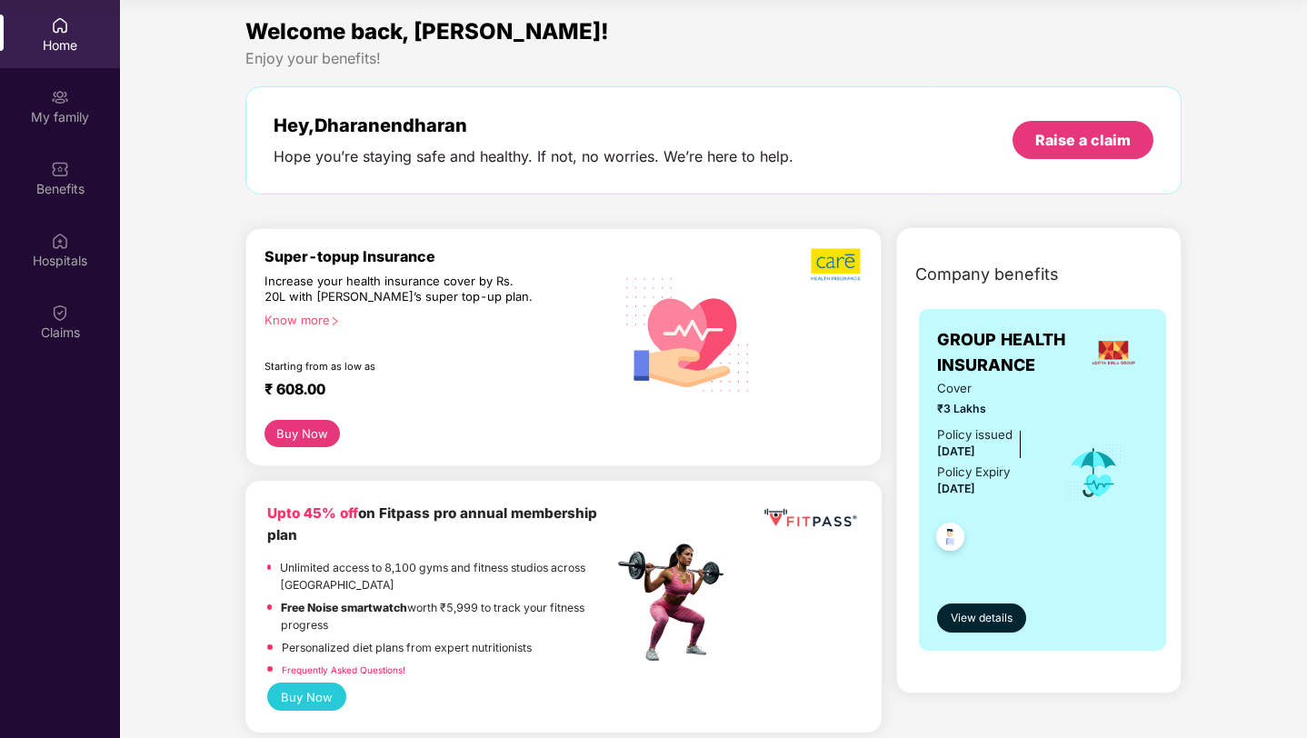
click at [305, 435] on button "Buy Now" at bounding box center [302, 433] width 75 height 27
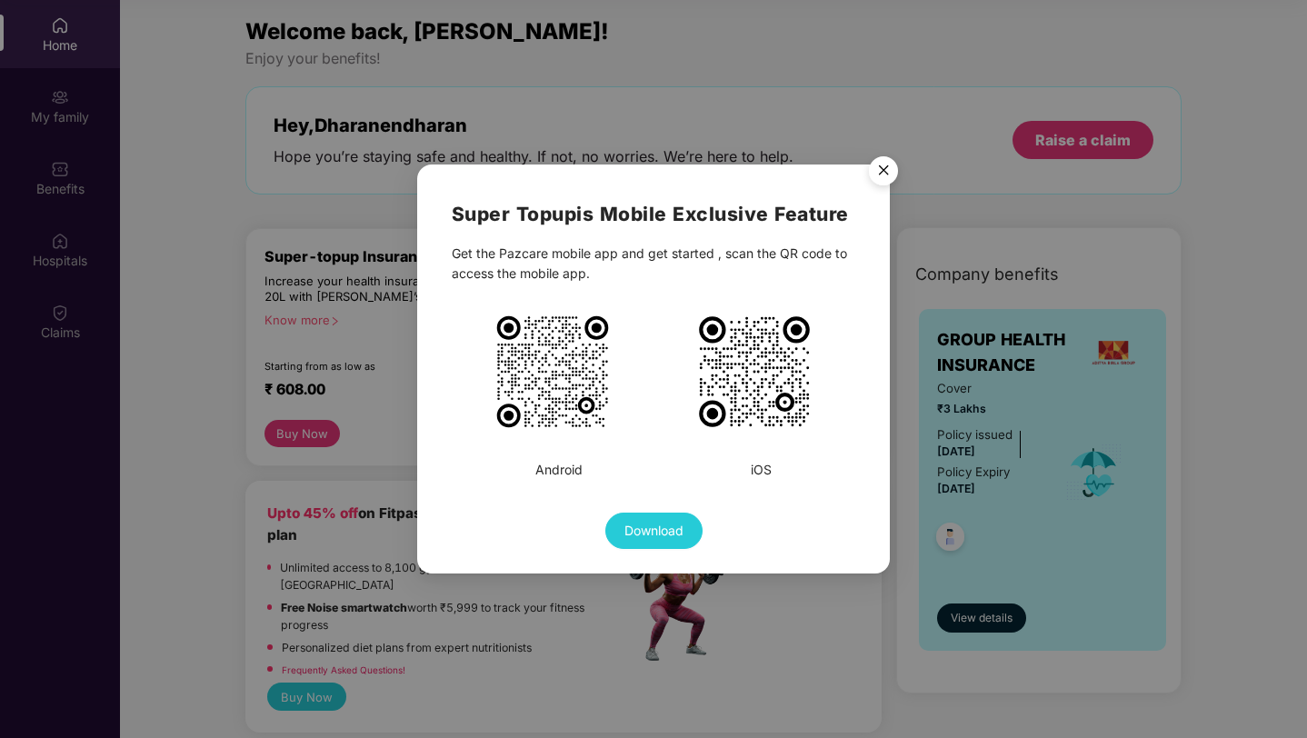
click at [886, 180] on img "Close" at bounding box center [883, 173] width 51 height 51
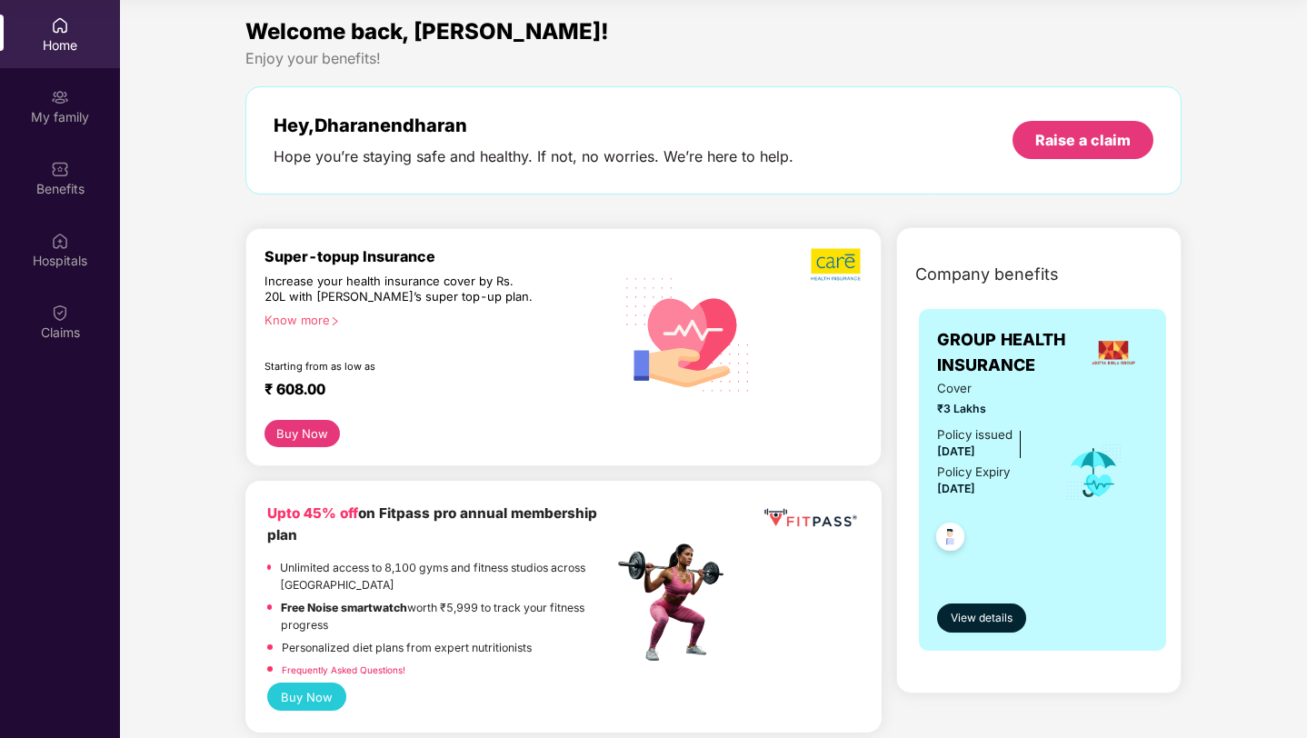
click at [317, 321] on div "Know more" at bounding box center [434, 319] width 338 height 13
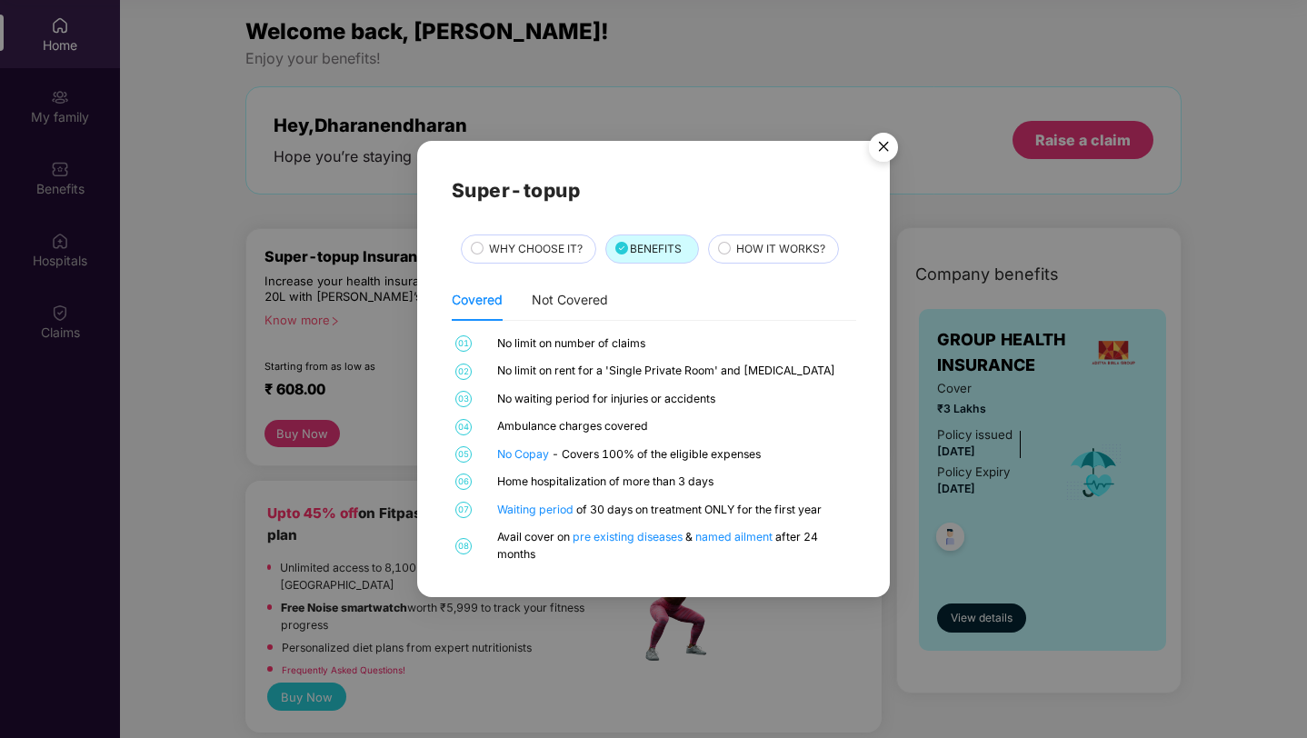
click at [547, 255] on span "WHY CHOOSE IT?" at bounding box center [536, 249] width 94 height 17
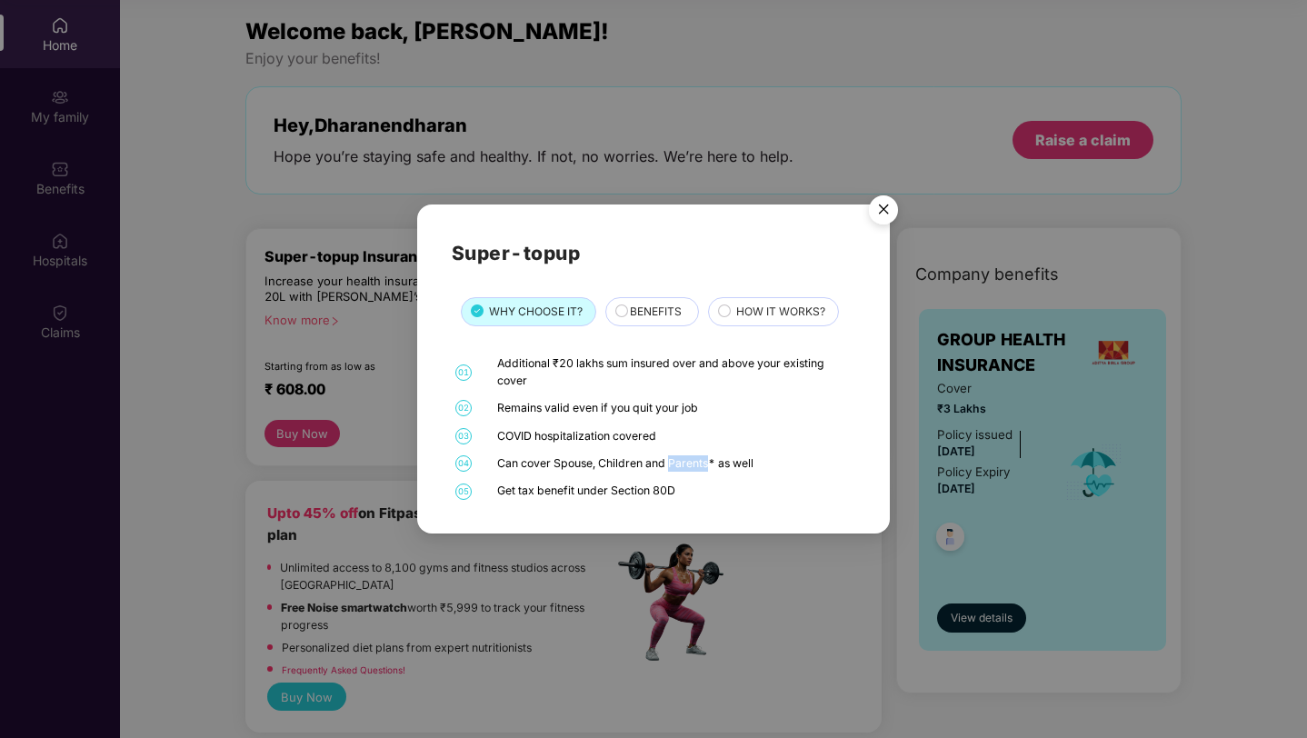
drag, startPoint x: 713, startPoint y: 465, endPoint x: 671, endPoint y: 468, distance: 42.0
click at [671, 468] on div "Can cover Spouse, Children and Parents* as well" at bounding box center [674, 463] width 354 height 16
click at [660, 467] on div "Can cover Spouse, Children and Parents* as well" at bounding box center [674, 463] width 354 height 16
click at [377, 425] on div "Super-topup WHY CHOOSE IT? BENEFITS HOW IT WORKS? 01 Additional ₹20 lakhs sum i…" at bounding box center [653, 369] width 1307 height 738
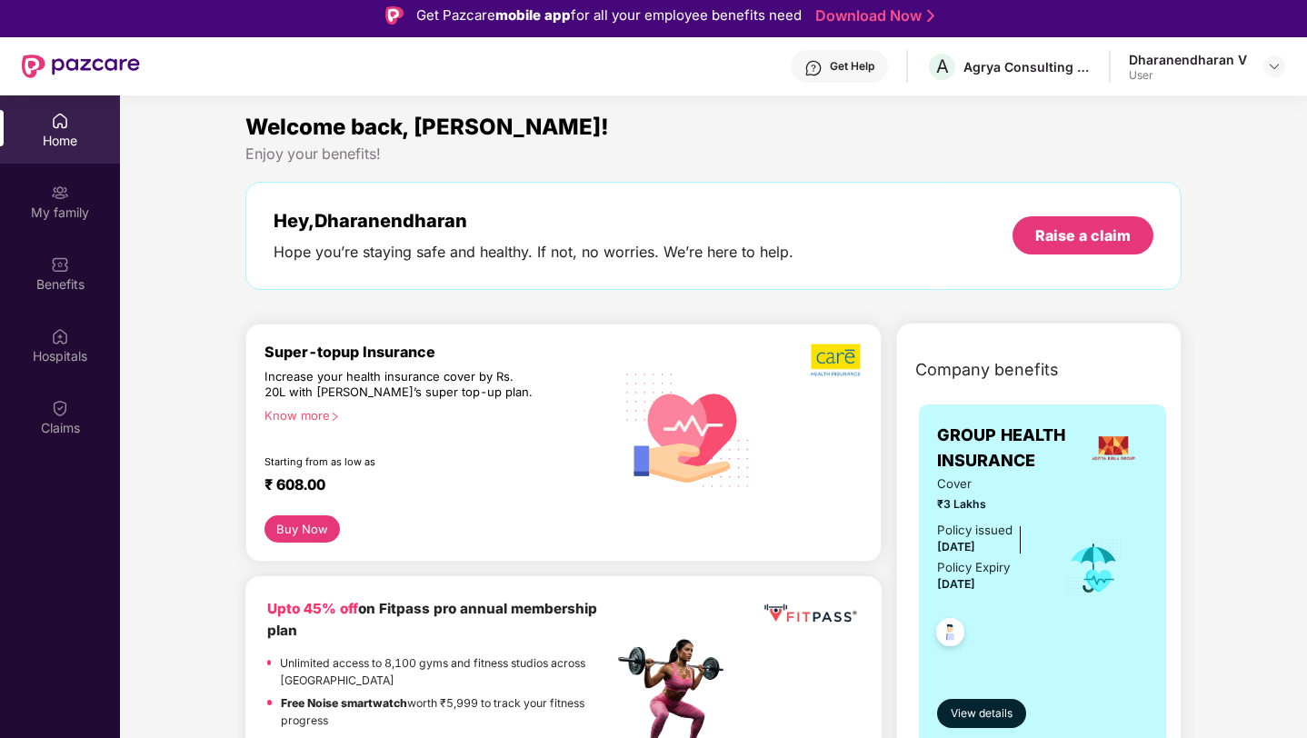
scroll to position [0, 0]
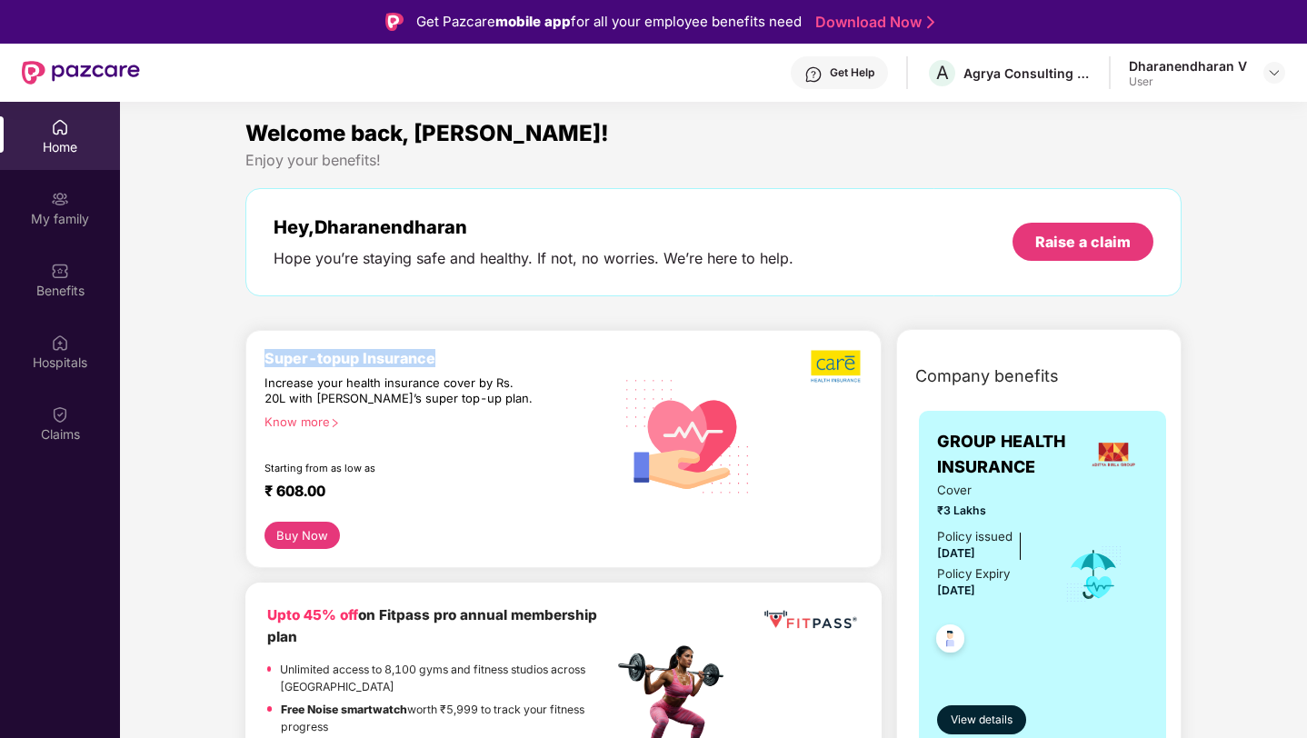
drag, startPoint x: 438, startPoint y: 359, endPoint x: 265, endPoint y: 366, distance: 173.8
click at [265, 366] on div "Super-topup Insurance Increase your health insurance cover by Rs. 20L with [PER…" at bounding box center [439, 436] width 349 height 174
copy div "Super-topup Insurance"
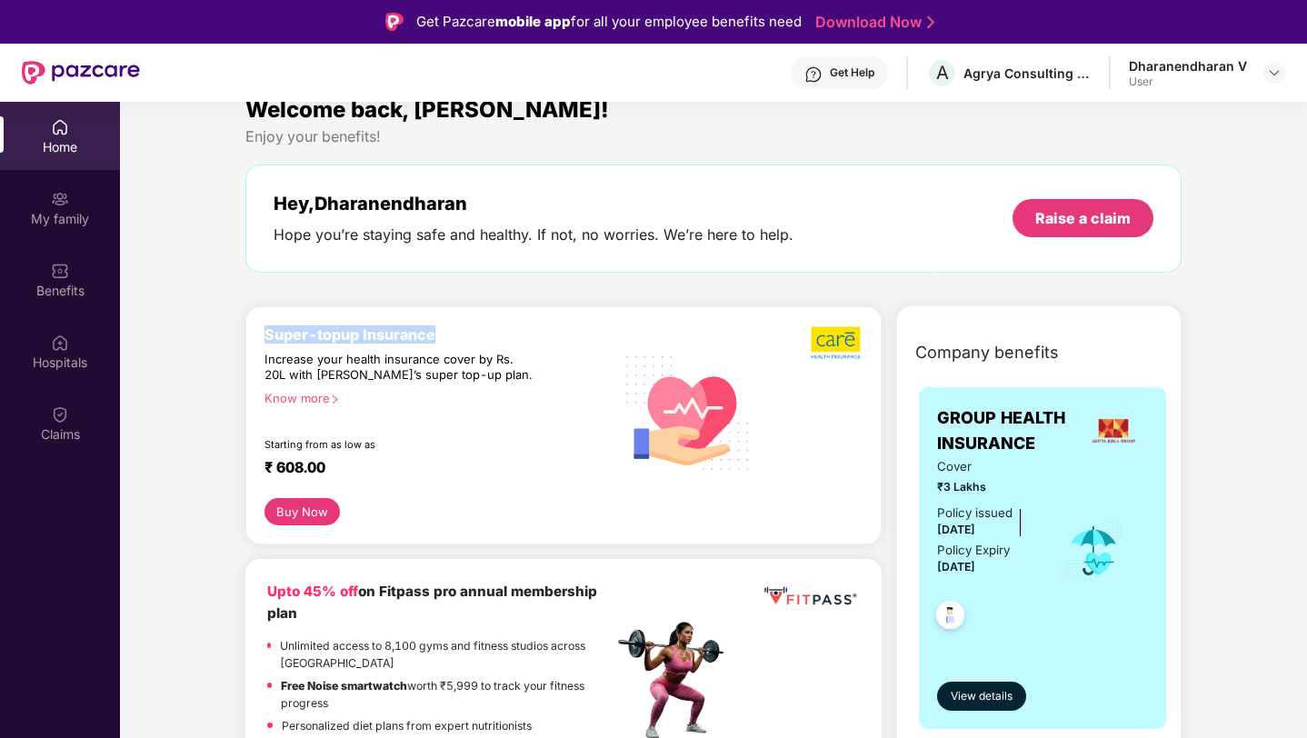
scroll to position [25, 0]
click at [843, 82] on div "Get Help" at bounding box center [839, 72] width 97 height 33
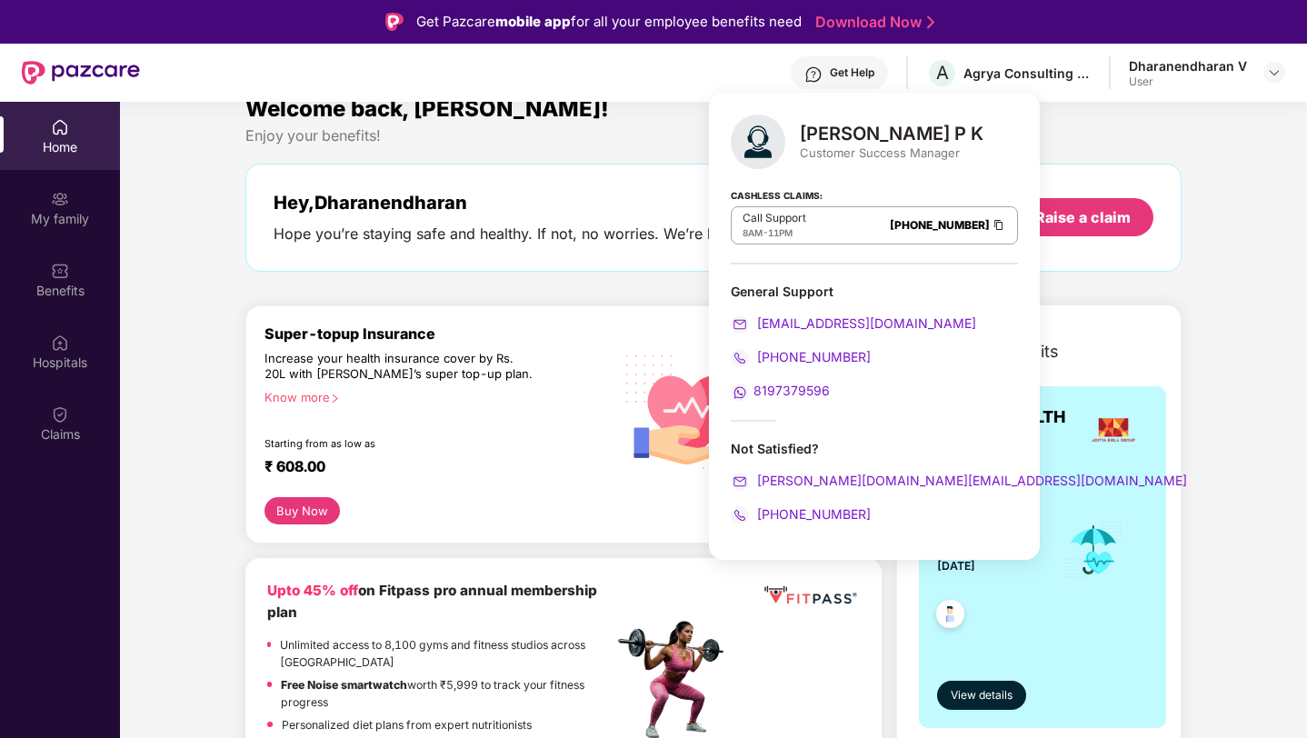
click at [564, 188] on div "Hey, Dharanendharan Hope you’re staying safe and healthy. If not, no worries. W…" at bounding box center [713, 218] width 937 height 108
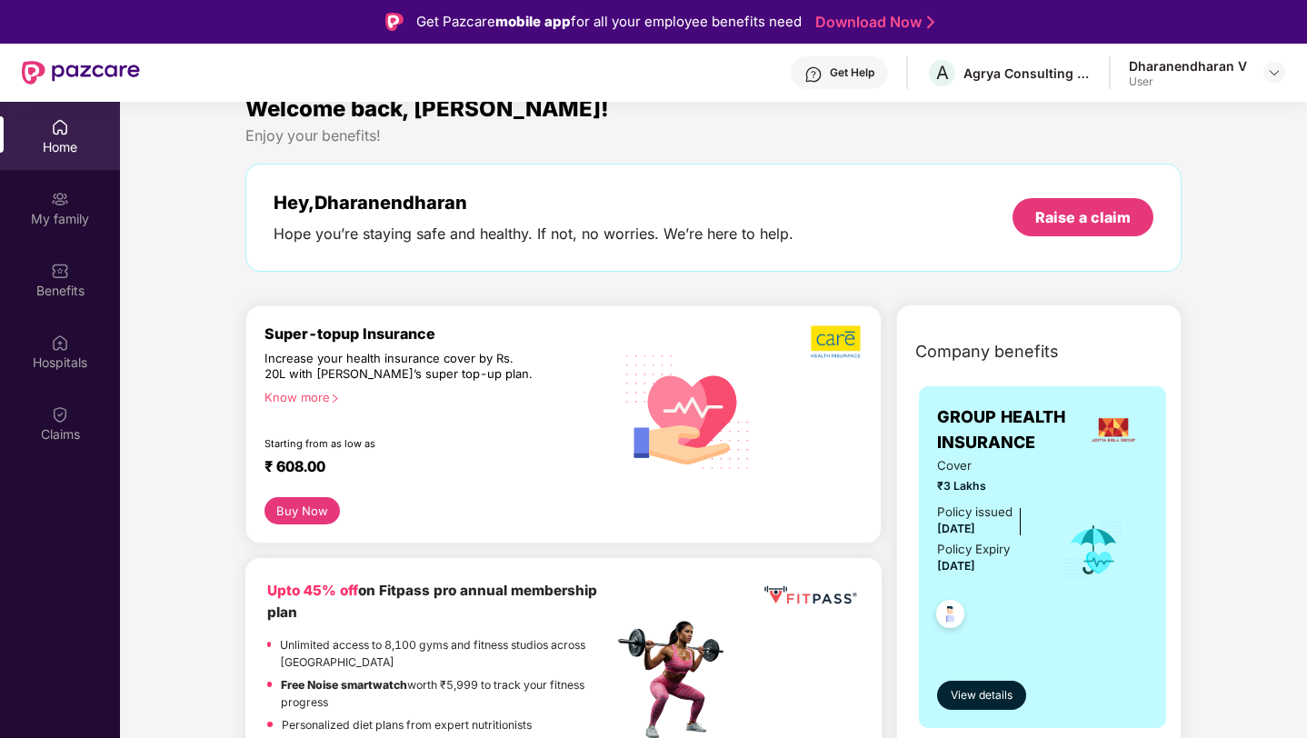
scroll to position [0, 0]
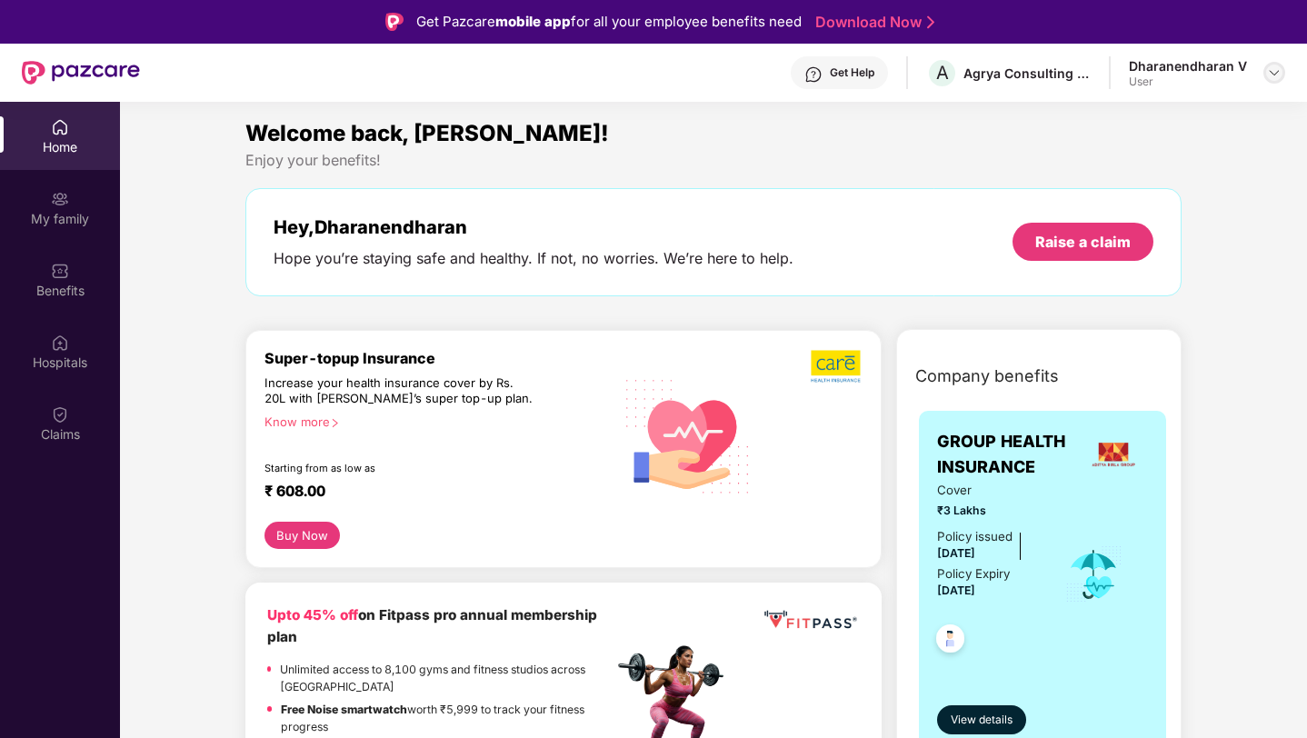
click at [1266, 71] on div at bounding box center [1275, 73] width 22 height 22
